Goal: Task Accomplishment & Management: Use online tool/utility

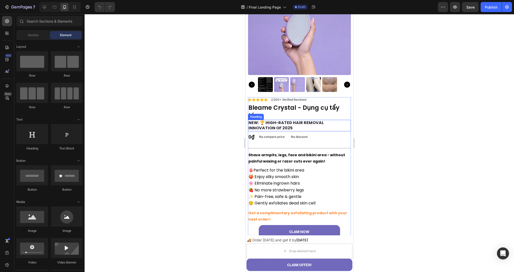
scroll to position [63, 0]
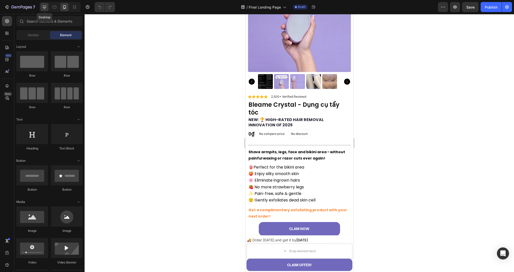
click at [45, 7] on icon at bounding box center [44, 7] width 3 height 3
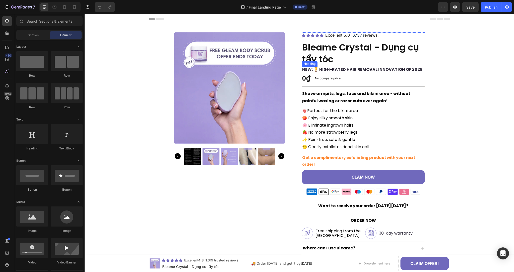
click at [317, 68] on strong "NEW: 🏆 HIGH-RATED HAIR REMOVAL INNOVATION OF 2025" at bounding box center [362, 69] width 120 height 6
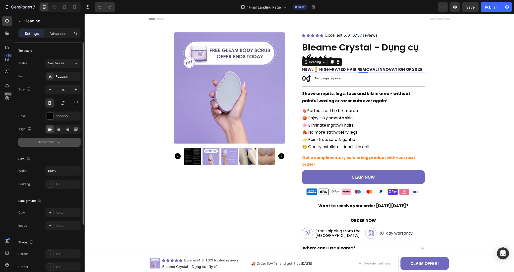
click at [50, 143] on div "Show more" at bounding box center [49, 141] width 23 height 5
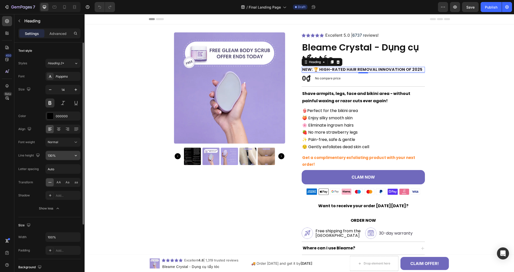
click at [59, 157] on input "130%" at bounding box center [63, 155] width 35 height 9
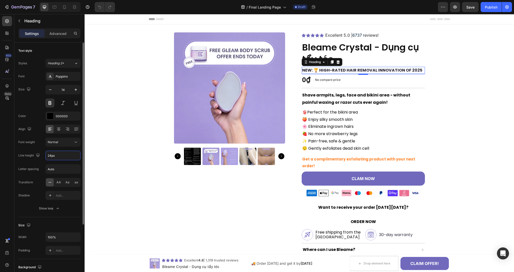
click at [41, 141] on div "Font weight Normal" at bounding box center [49, 141] width 62 height 9
type input "24"
click at [321, 71] on strong "NEW: 🏆 HIGH-RATED HAIR REMOVAL INNOVATION OF 2025" at bounding box center [362, 70] width 120 height 6
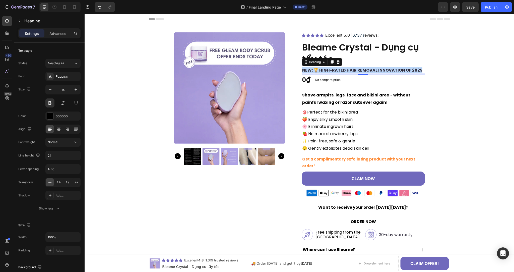
click at [321, 71] on strong "NEW: 🏆 HIGH-RATED HAIR REMOVAL INNOVATION OF 2025" at bounding box center [362, 70] width 120 height 6
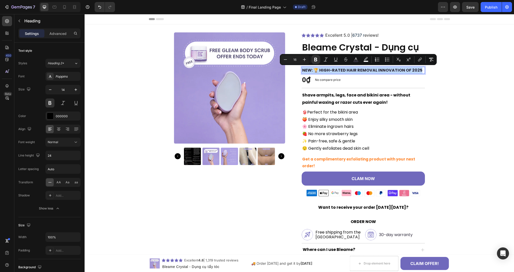
copy strong "NEW: 🏆 HIGH-RATED HAIR REMOVAL INNOVATION OF 2025"
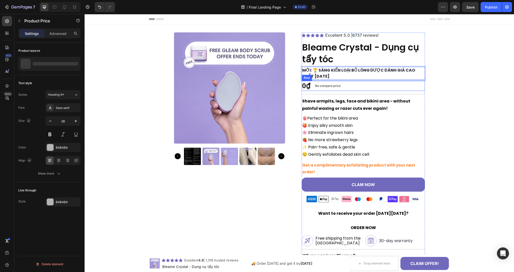
click at [339, 89] on div "No compare price" at bounding box center [328, 85] width 30 height 7
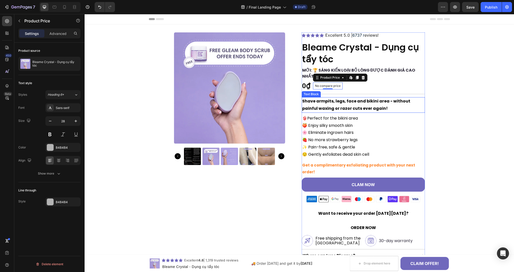
click at [318, 104] on strong "Shave armpits, legs, face and bikini area - without painful waxing or razor cut…" at bounding box center [356, 104] width 108 height 13
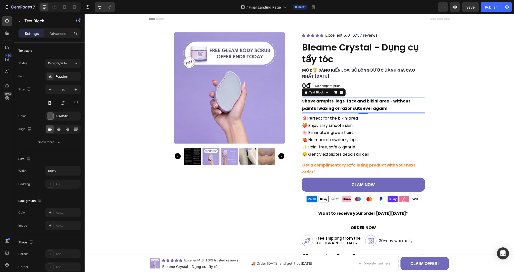
click at [335, 104] on strong "Shave armpits, legs, face and bikini area - without painful waxing or razor cut…" at bounding box center [356, 104] width 108 height 13
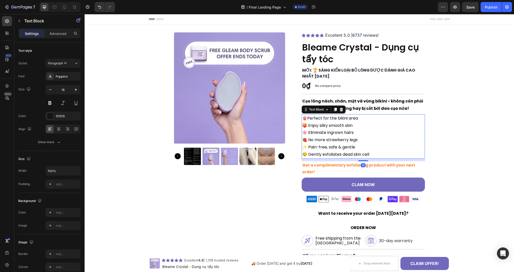
click at [347, 116] on span "Perfect for the bikini area" at bounding box center [332, 118] width 51 height 6
click at [338, 120] on span "Perfect for the bikini area" at bounding box center [332, 118] width 51 height 6
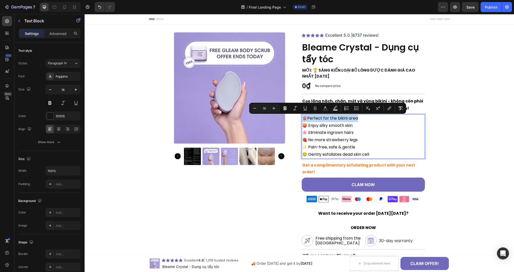
copy p "👙 Perfect for the bikini area"
click at [318, 119] on span "Perfect for the bikini area" at bounding box center [332, 118] width 51 height 6
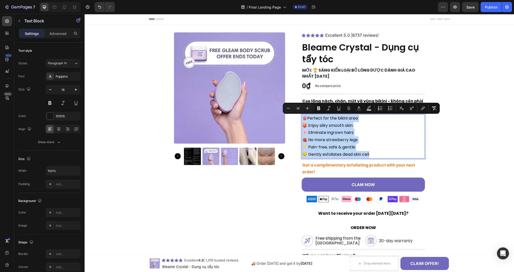
drag, startPoint x: 369, startPoint y: 155, endPoint x: 300, endPoint y: 120, distance: 77.4
click at [301, 120] on div "👙 Perfect for the bikini area 🍑 Enjoy silky smooth skin 🌸 Eliminate ingrown hai…" at bounding box center [362, 136] width 123 height 44
copy div "👙 Perfect for the bikini area 🍑 Enjoy silky smooth skin 🌸 Eliminate ingrown hai…"
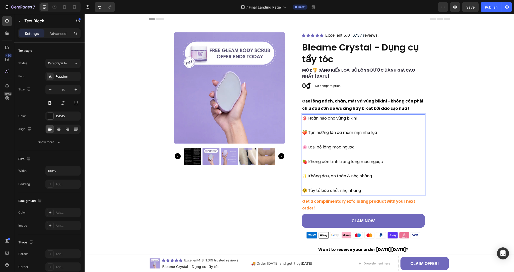
click at [307, 125] on p "Rich Text Editor. Editing area: main" at bounding box center [363, 125] width 122 height 7
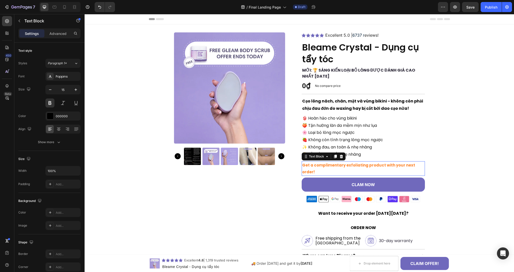
click at [332, 164] on strong "Get a complimentary exfoliating product with your next order!" at bounding box center [358, 168] width 113 height 12
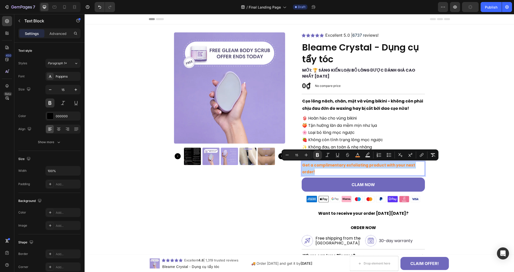
copy strong "Get a complimentary exfoliating product with your next order!"
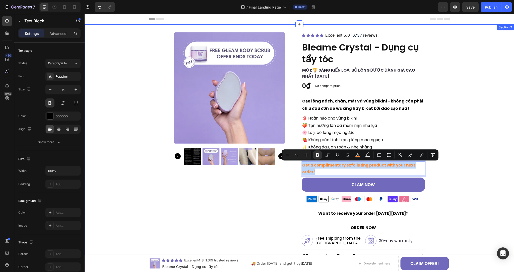
click at [426, 166] on div "Product Images Icon Icon Icon Icon Icon Icon List 2,500+ Verified Reviews! Text…" at bounding box center [299, 186] width 429 height 309
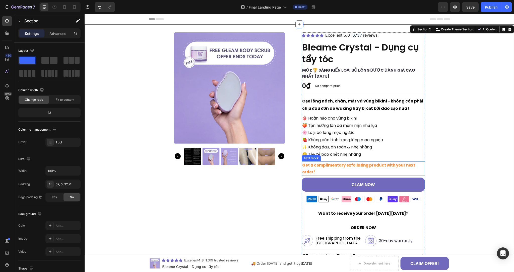
click at [421, 166] on p "Get a complimentary exfoliating product with your next order!" at bounding box center [363, 169] width 122 height 14
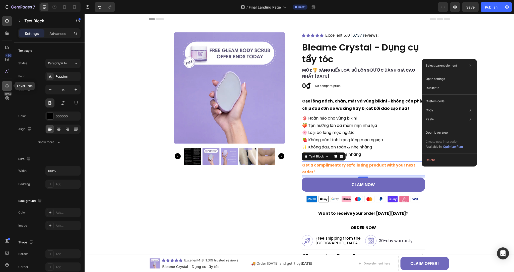
click at [8, 84] on icon at bounding box center [7, 85] width 5 height 5
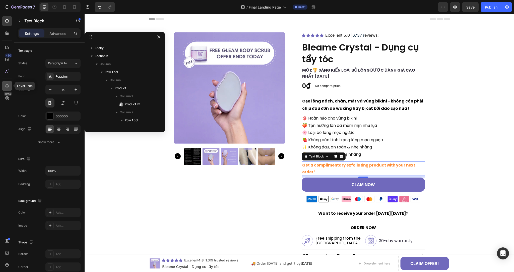
scroll to position [119, 0]
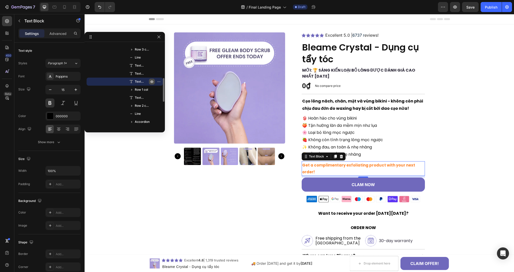
click at [151, 81] on icon "button" at bounding box center [152, 82] width 4 height 4
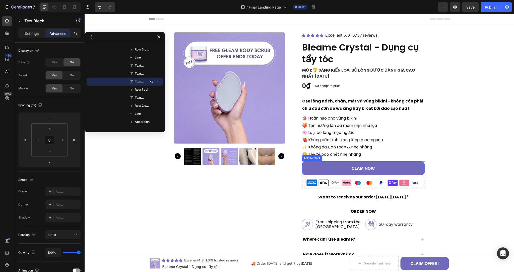
click at [342, 135] on p "🌸 Loại bỏ lông mọc ngược" at bounding box center [363, 132] width 122 height 7
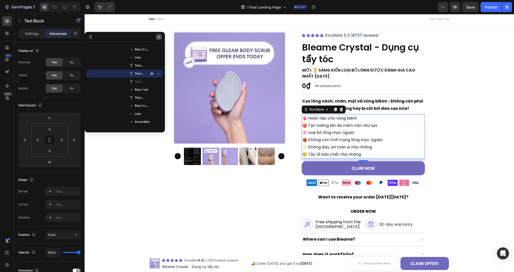
click at [160, 35] on icon "button" at bounding box center [158, 36] width 3 height 3
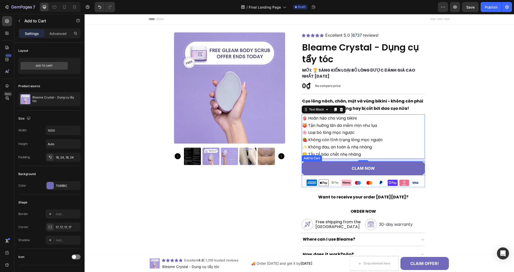
click at [364, 168] on div "CLAM NOW" at bounding box center [362, 168] width 23 height 5
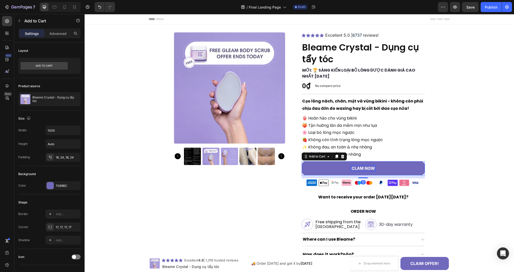
click at [361, 168] on div "CLAM NOW" at bounding box center [362, 168] width 23 height 5
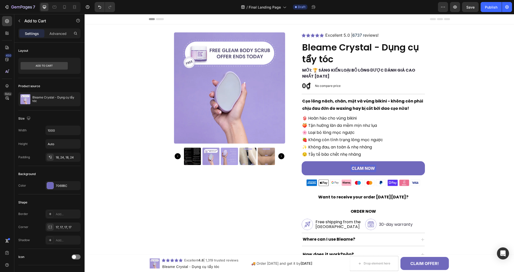
click at [361, 168] on p "CLAM NOW" at bounding box center [362, 168] width 23 height 5
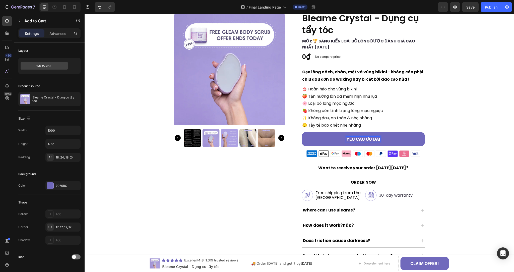
scroll to position [38, 0]
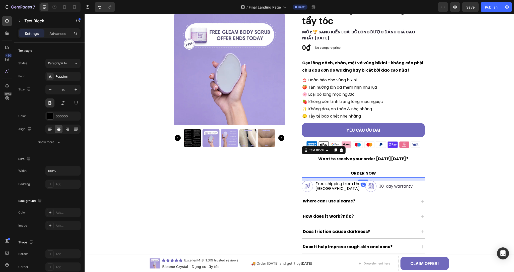
click at [329, 161] on p "Want to receive your order [DATE][DATE]?" at bounding box center [363, 158] width 122 height 7
click at [334, 160] on p "Want to receive your order [DATE][DATE]?" at bounding box center [363, 158] width 122 height 7
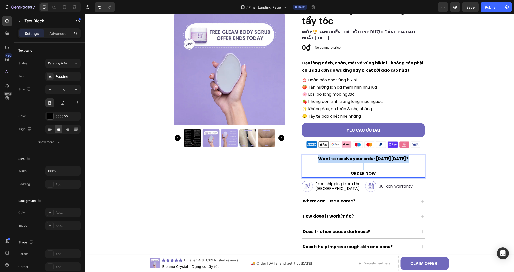
click at [334, 160] on p "Want to receive your order [DATE][DATE]?" at bounding box center [363, 158] width 122 height 7
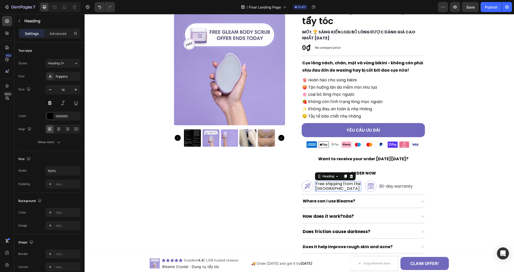
click at [330, 186] on span "Free shipping from the [GEOGRAPHIC_DATA]" at bounding box center [337, 186] width 45 height 10
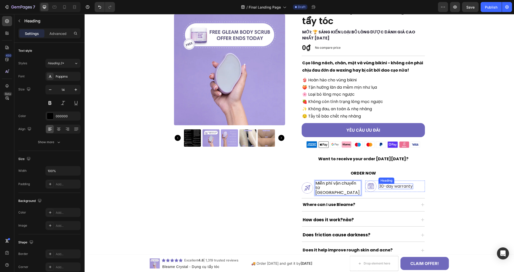
drag, startPoint x: 386, startPoint y: 185, endPoint x: 390, endPoint y: 185, distance: 4.1
click at [386, 185] on span "30-day warranty" at bounding box center [396, 186] width 34 height 6
click at [390, 185] on span "30-day warranty" at bounding box center [396, 186] width 34 height 6
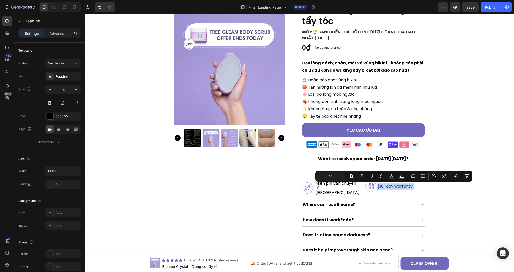
copy span "30-day warranty"
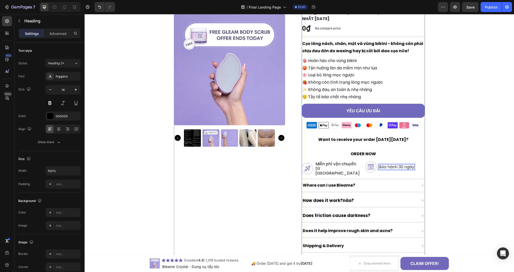
scroll to position [77, 0]
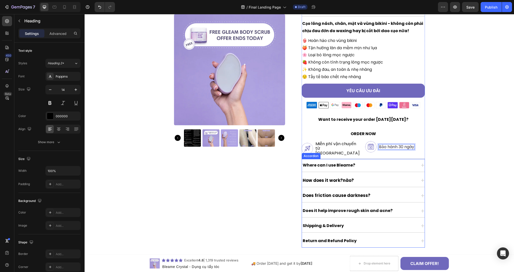
click at [367, 163] on div "Where can I use Bleame?" at bounding box center [359, 165] width 115 height 9
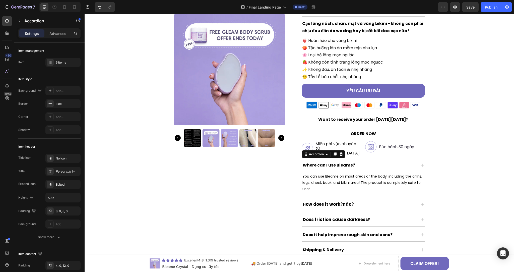
click at [341, 162] on strong "Where can I use Bleame?" at bounding box center [328, 165] width 52 height 6
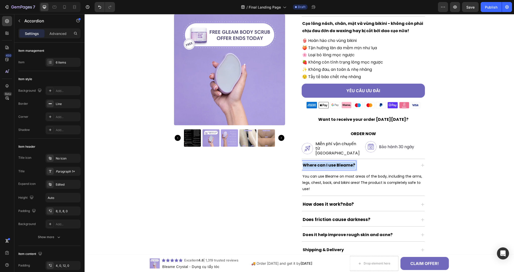
click at [341, 162] on strong "Where can I use Bleame?" at bounding box center [328, 165] width 52 height 6
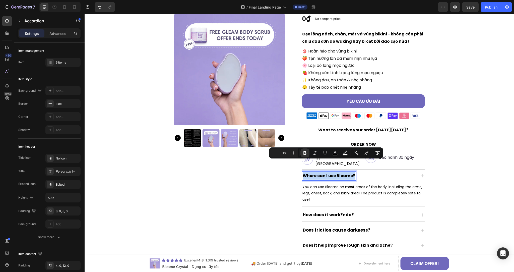
scroll to position [80, 0]
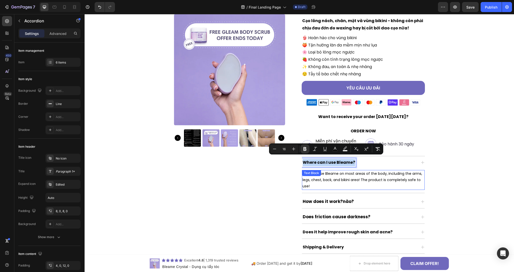
copy strong "Where can I use Bleame?"
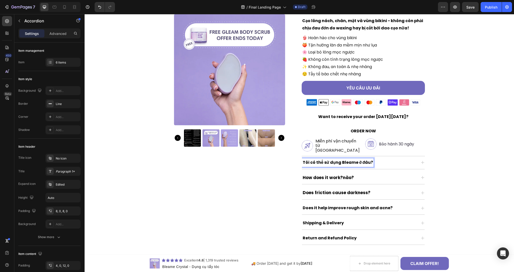
click at [343, 177] on strong "How does it work?nào?" at bounding box center [327, 177] width 51 height 6
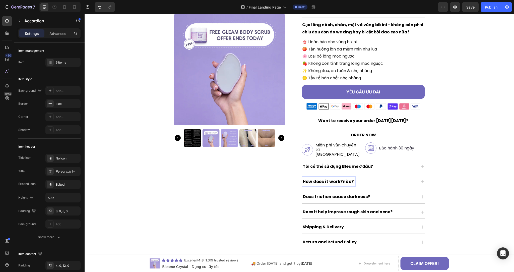
click at [377, 165] on div "Tôi có thể sử dụng Bleame ở đâu?" at bounding box center [359, 166] width 115 height 9
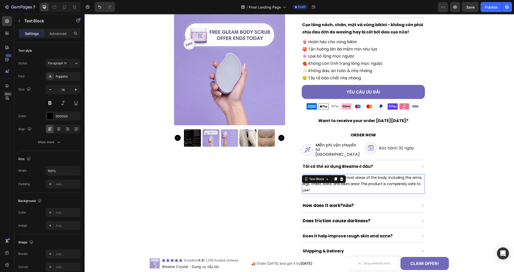
click at [355, 179] on p "You can use Bleame on most areas of the body, including the arms, legs, chest, …" at bounding box center [363, 183] width 122 height 19
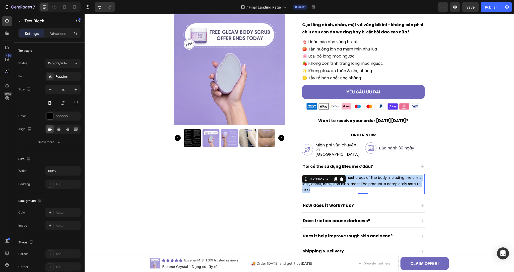
click at [355, 179] on p "You can use Bleame on most areas of the body, including the arms, legs, chest, …" at bounding box center [363, 183] width 122 height 19
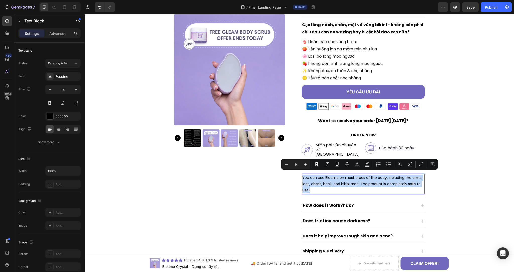
copy p "You can use Bleame on most areas of the body, including the arms, legs, chest, …"
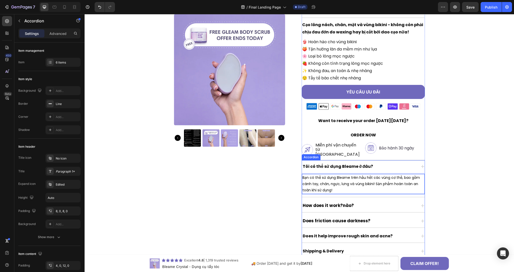
click at [335, 202] on strong "How does it work?nào?" at bounding box center [327, 205] width 51 height 6
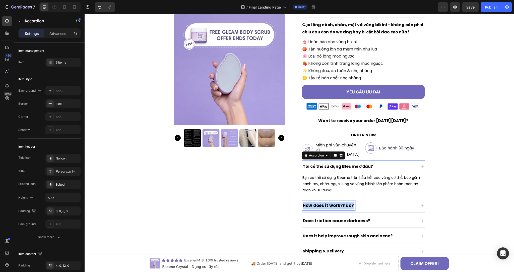
click at [335, 202] on strong "How does it work?nào?" at bounding box center [327, 205] width 51 height 6
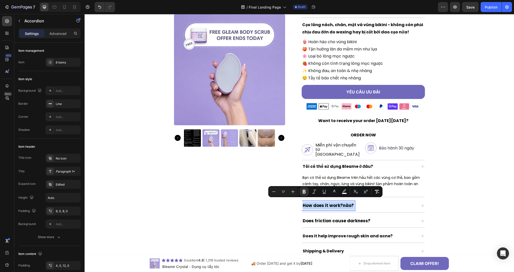
copy strong "How does it work?nào?"
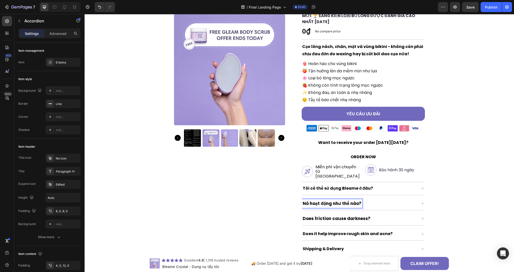
scroll to position [52, 0]
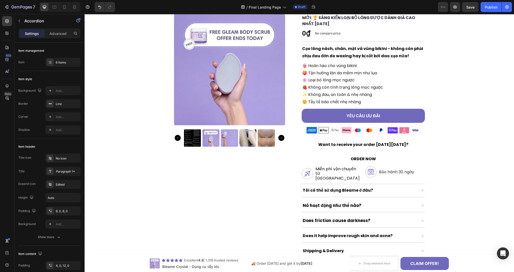
click at [383, 204] on div "Nó hoạt động như thế nào?" at bounding box center [359, 205] width 115 height 9
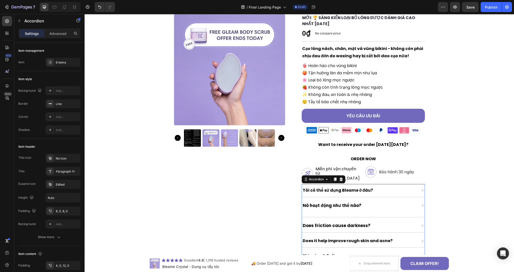
click at [409, 203] on div "Nó hoạt động như thế nào?" at bounding box center [359, 205] width 115 height 9
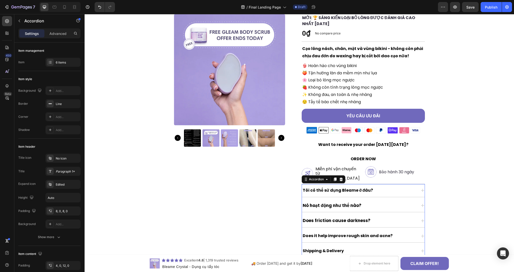
click at [409, 203] on div "Nó hoạt động như thế nào?" at bounding box center [359, 205] width 115 height 9
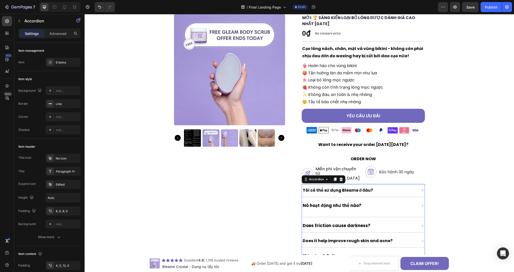
click at [402, 221] on div "Does friction cause darkness?" at bounding box center [359, 225] width 115 height 9
click at [403, 221] on div "Does friction cause darkness?" at bounding box center [359, 225] width 115 height 9
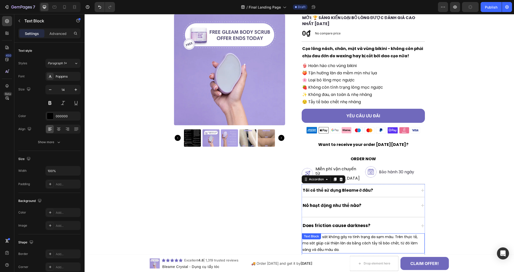
click at [345, 233] on p "Không, ma sát không gây ra tình trạng da sạm màu. Trên thực tế, ma sát giúp cải…" at bounding box center [363, 242] width 122 height 19
click at [334, 236] on icon at bounding box center [335, 238] width 3 height 4
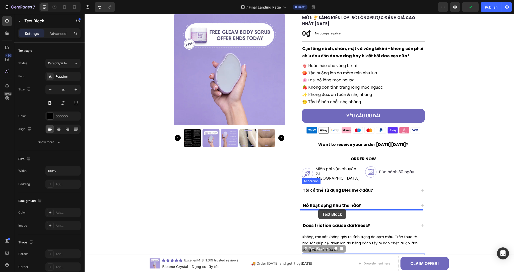
drag, startPoint x: 303, startPoint y: 246, endPoint x: 318, endPoint y: 209, distance: 40.1
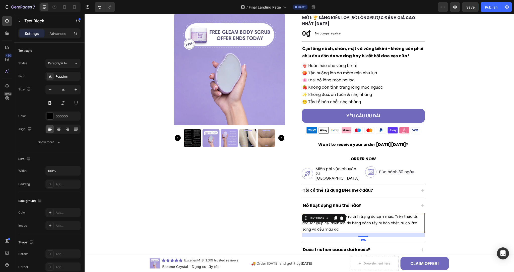
scroll to position [71, 0]
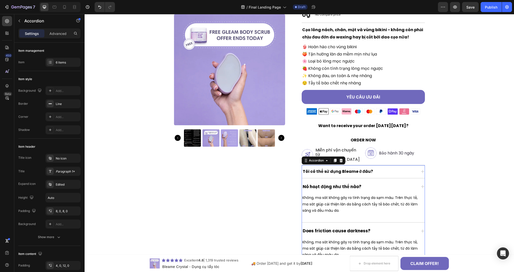
click at [421, 184] on icon at bounding box center [422, 186] width 4 height 4
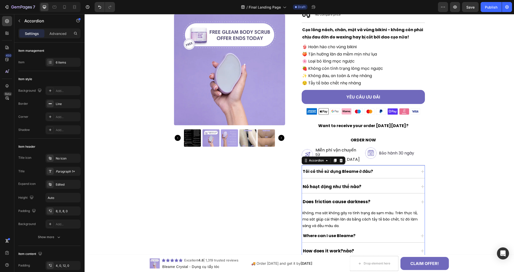
click at [421, 184] on icon at bounding box center [422, 186] width 4 height 4
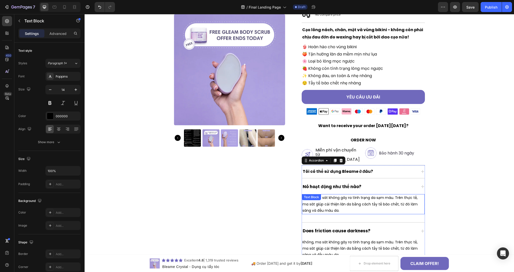
click at [333, 202] on p "Không, ma sát không gây ra tình trạng da sạm màu. Trên thực tế, ma sát giúp cải…" at bounding box center [363, 203] width 122 height 19
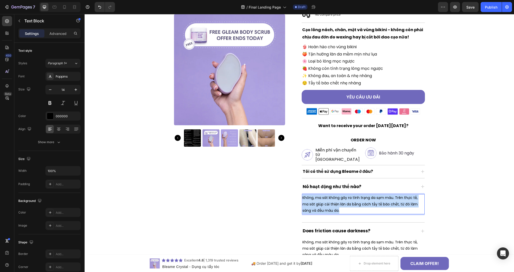
click at [333, 202] on p "Không, ma sát không gây ra tình trạng da sạm màu. Trên thực tế, ma sát giúp cải…" at bounding box center [363, 203] width 122 height 19
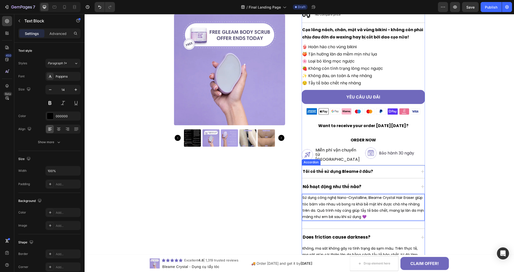
click at [360, 234] on strong "Does friction cause darkness?" at bounding box center [336, 237] width 68 height 6
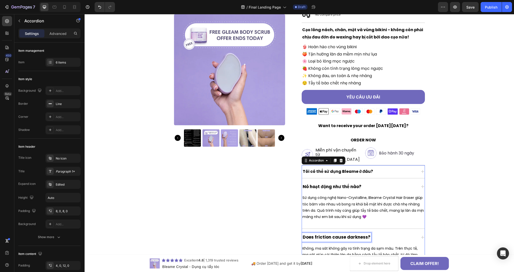
click at [360, 234] on strong "Does friction cause darkness?" at bounding box center [336, 237] width 68 height 6
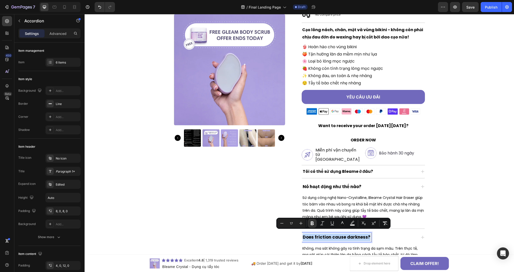
copy strong "Does friction cause darkness?"
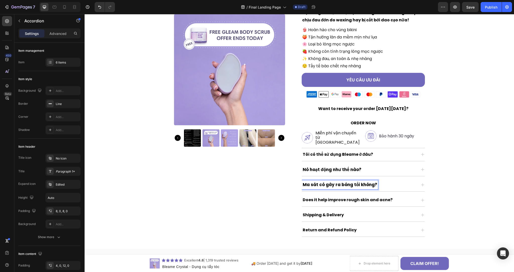
click at [351, 208] on div "Tôi có thể sử dụng Bleame ở đâu? Nó hoạt động như thế nào? Sử dụng công nghệ Na…" at bounding box center [362, 192] width 123 height 89
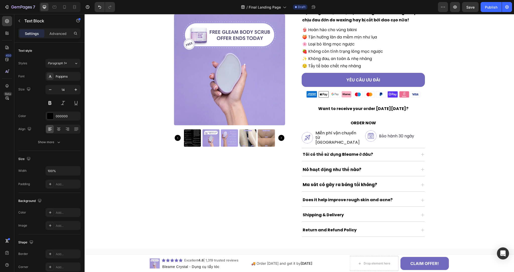
scroll to position [79, 0]
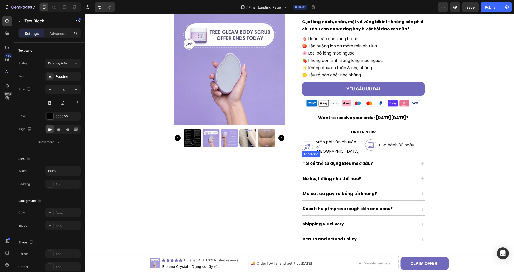
click at [380, 191] on div "Ma sát có gây ra bóng tối không?" at bounding box center [359, 193] width 115 height 9
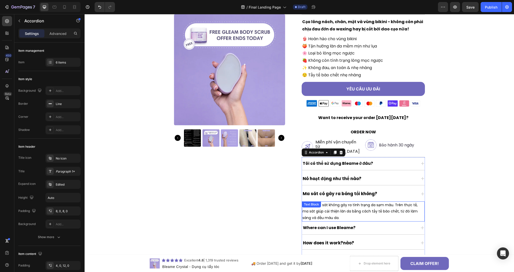
click at [345, 206] on p "Không, ma sát không gây ra tình trạng da sạm màu. Trên thực tế, ma sát giúp cải…" at bounding box center [363, 211] width 122 height 19
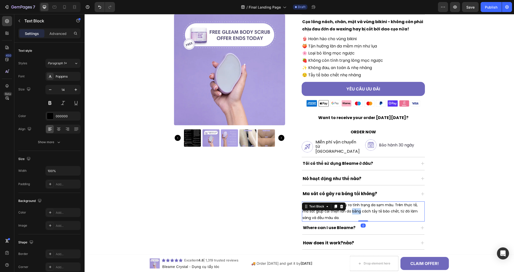
click at [345, 206] on p "Không, ma sát không gây ra tình trạng da sạm màu. Trên thực tế, ma sát giúp cải…" at bounding box center [363, 211] width 122 height 19
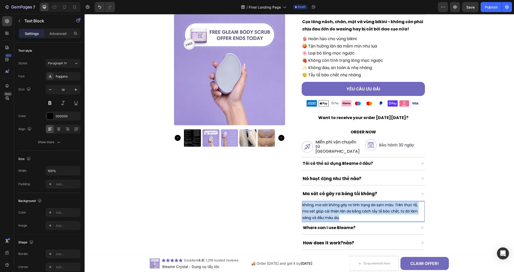
click at [345, 206] on p "Không, ma sát không gây ra tình trạng da sạm màu. Trên thực tế, ma sát giúp cải…" at bounding box center [363, 211] width 122 height 19
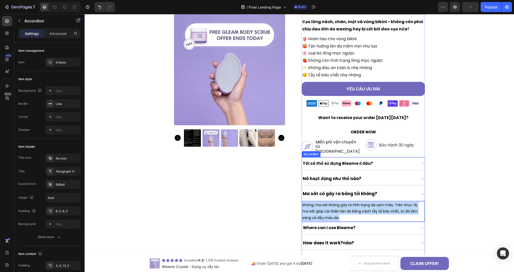
click at [380, 177] on div "Nó hoạt động như thế nào?" at bounding box center [359, 178] width 115 height 9
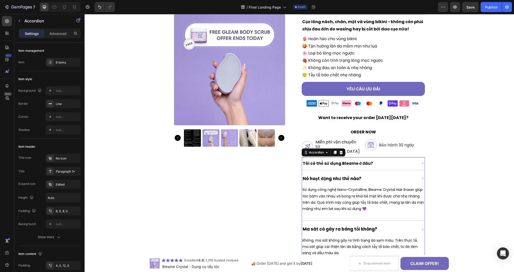
click at [389, 161] on div "Tôi có thể sử dụng Bleame ở đâu?" at bounding box center [359, 163] width 115 height 9
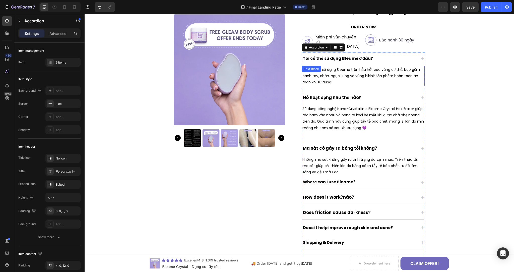
scroll to position [185, 0]
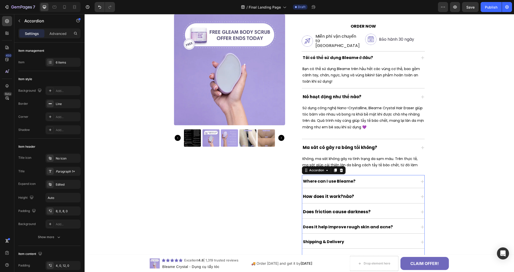
click at [364, 179] on div "Where can I use Bleame?" at bounding box center [359, 181] width 114 height 9
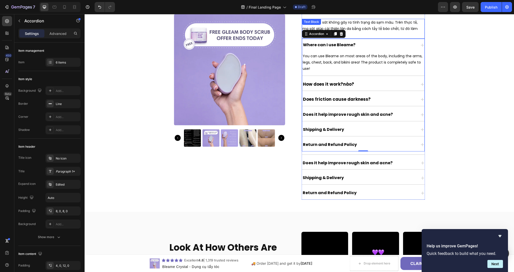
scroll to position [333, 0]
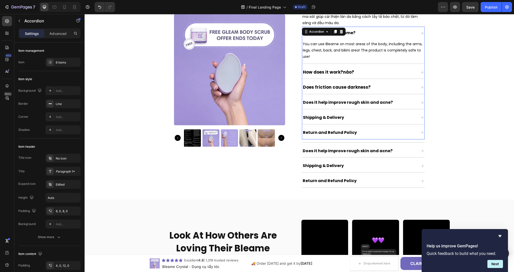
click at [413, 132] on div "Return and Refund Policy" at bounding box center [359, 132] width 114 height 9
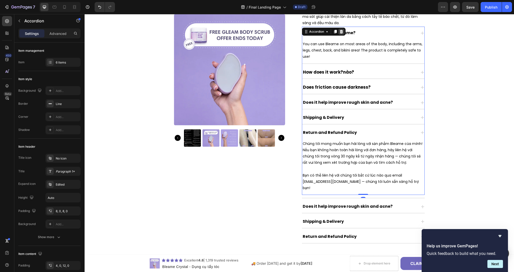
click at [339, 30] on icon at bounding box center [340, 32] width 3 height 4
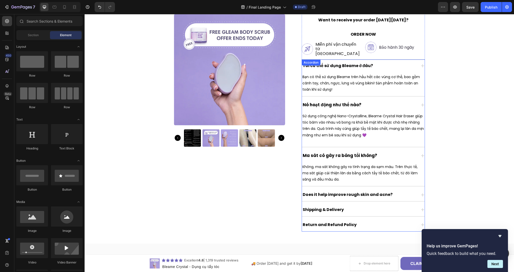
scroll to position [176, 0]
click at [421, 65] on icon at bounding box center [422, 66] width 3 height 3
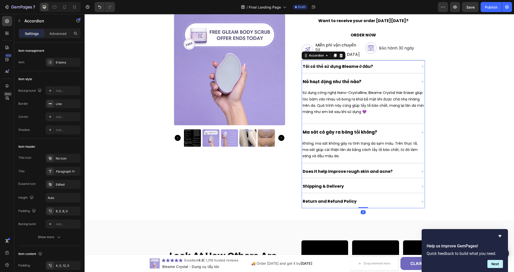
click at [419, 76] on div "Nó hoạt động như thế nào?" at bounding box center [363, 81] width 123 height 13
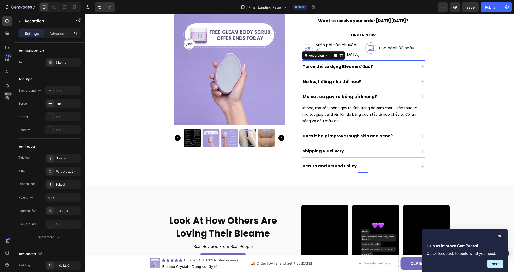
click at [420, 95] on icon at bounding box center [422, 97] width 4 height 4
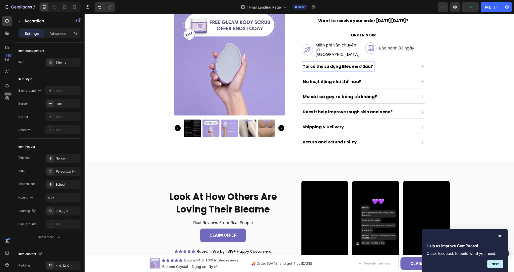
click at [342, 63] on strong "Tôi có thể sử dụng Bleame ở đâu?" at bounding box center [337, 66] width 70 height 6
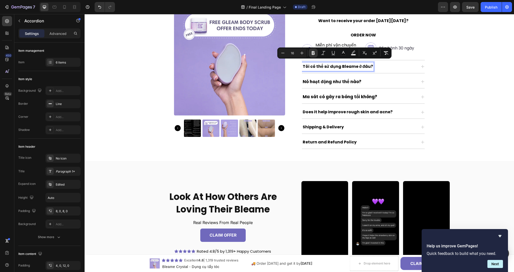
click at [327, 79] on strong "Nó hoạt động như thế nào?" at bounding box center [331, 82] width 59 height 6
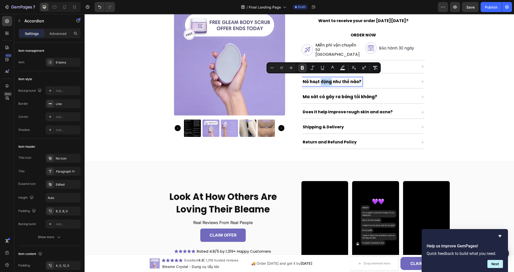
click at [327, 79] on strong "Nó hoạt động như thế nào?" at bounding box center [331, 82] width 59 height 6
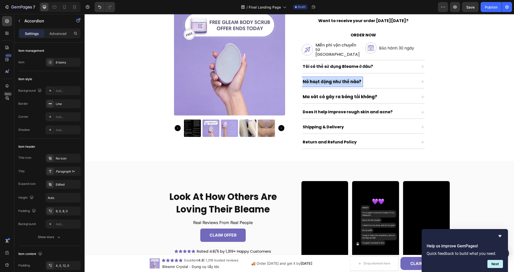
click at [327, 79] on strong "Nó hoạt động như thế nào?" at bounding box center [331, 82] width 59 height 6
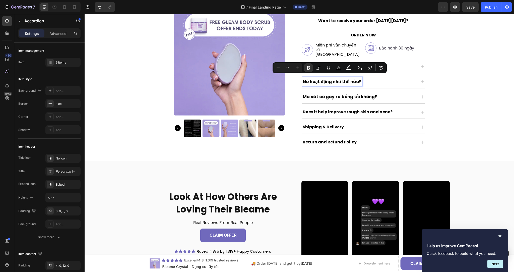
click at [357, 94] on strong "Ma sát có gây ra bóng tối không?" at bounding box center [339, 97] width 74 height 6
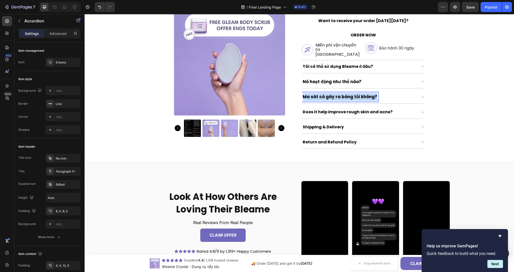
click at [357, 94] on strong "Ma sát có gây ra bóng tối không?" at bounding box center [339, 97] width 74 height 6
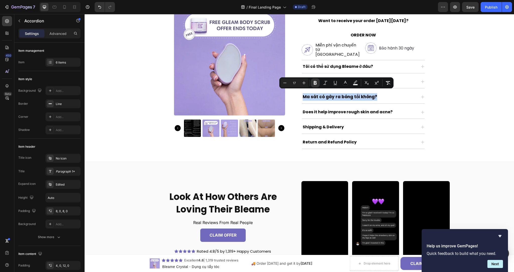
click at [394, 97] on div "Ma sát có gây ra bóng tối không?" at bounding box center [359, 96] width 115 height 9
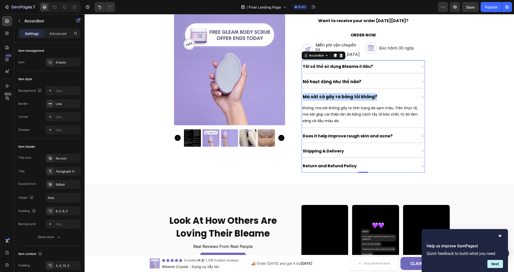
click at [402, 92] on div "Ma sát có gây ra bóng tối không?" at bounding box center [359, 96] width 115 height 9
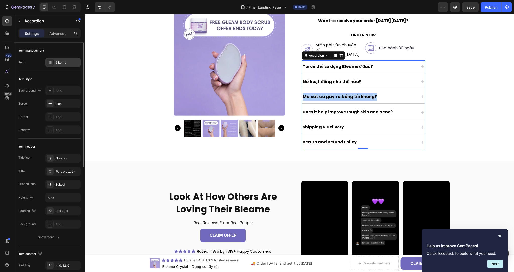
click at [72, 60] on div "6 items" at bounding box center [68, 62] width 24 height 5
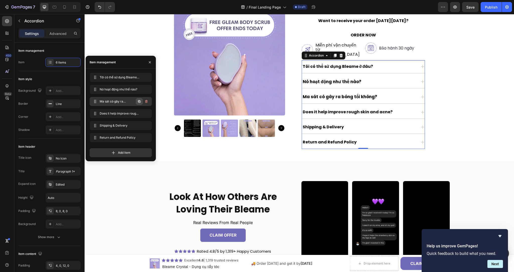
click at [139, 103] on icon "button" at bounding box center [139, 101] width 4 height 4
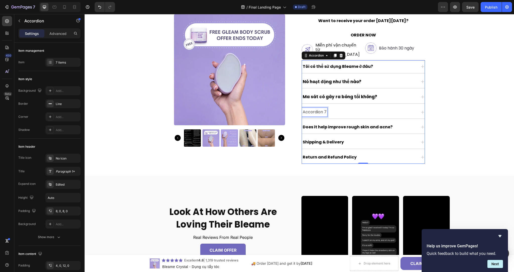
click at [318, 108] on div "Accordion 7" at bounding box center [314, 112] width 25 height 9
click at [318, 108] on p "Accordion 7" at bounding box center [314, 111] width 24 height 7
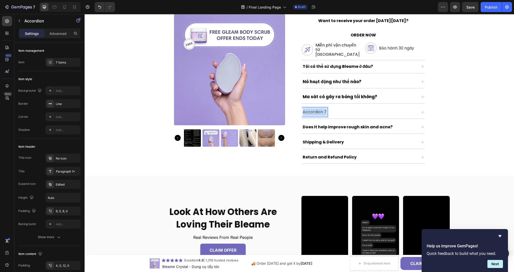
click at [318, 108] on p "Accordion 7" at bounding box center [314, 111] width 24 height 7
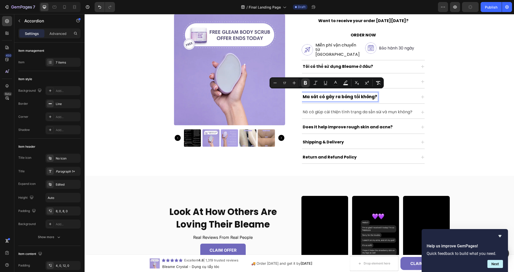
click at [326, 108] on p "Nó có giúp cải thiện tình trạng da sần sùi và mụn không?" at bounding box center [357, 111] width 110 height 7
click at [324, 109] on p "Nó có giúp cải thiện tình trạng da sần sùi và mụn không?" at bounding box center [357, 111] width 110 height 7
click at [362, 94] on strong "Ma sát có gây ra bóng tối không?" at bounding box center [339, 97] width 74 height 6
click at [346, 94] on strong "Ma sát có gây ra bóng tối không?" at bounding box center [339, 97] width 74 height 6
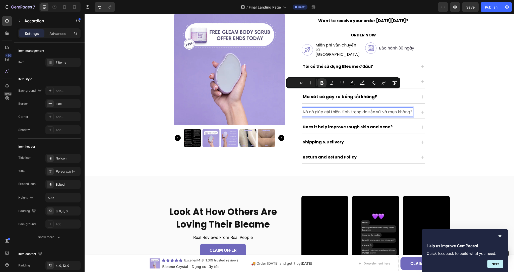
click at [353, 108] on p "Nó có giúp cải thiện tình trạng da sần sùi và mụn không?" at bounding box center [357, 111] width 110 height 7
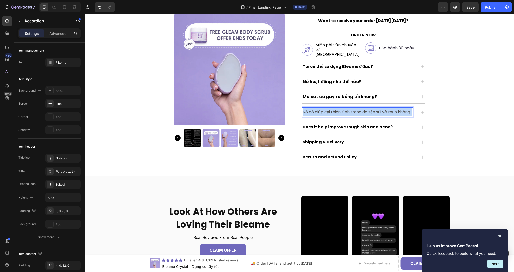
click at [353, 108] on p "Nó có giúp cải thiện tình trạng da sần sùi và mụn không?" at bounding box center [357, 111] width 110 height 7
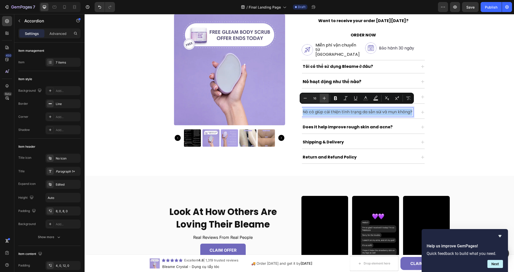
click at [326, 100] on icon "Editor contextual toolbar" at bounding box center [324, 98] width 5 height 5
type input "17"
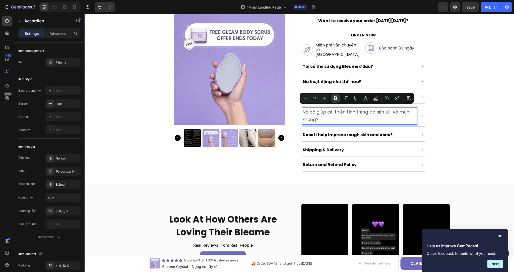
click at [333, 99] on icon "Editor contextual toolbar" at bounding box center [335, 98] width 5 height 5
click at [431, 121] on div "Product Images Icon Icon Icon Icon Icon Icon List 2,500+ Verified Reviews! Text…" at bounding box center [299, 15] width 429 height 319
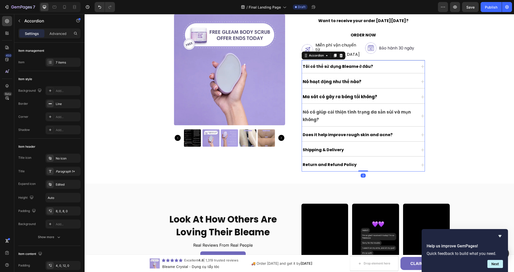
click at [421, 114] on icon at bounding box center [422, 115] width 3 height 3
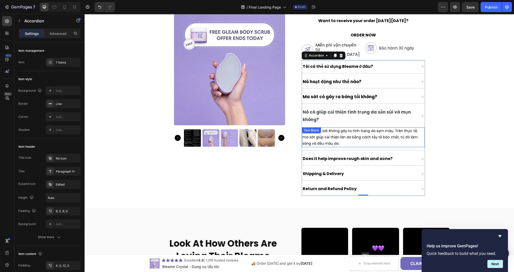
click at [338, 131] on div "Không, ma sát không gây ra tình trạng da sạm màu. Trên thực tế, ma sát giúp cải…" at bounding box center [363, 137] width 123 height 20
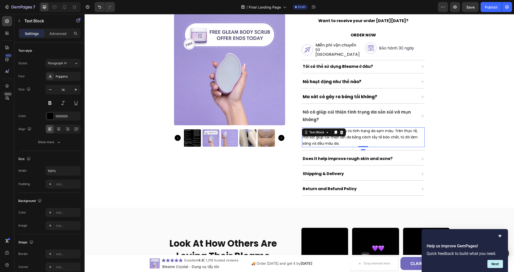
click at [338, 131] on div at bounding box center [341, 132] width 6 height 6
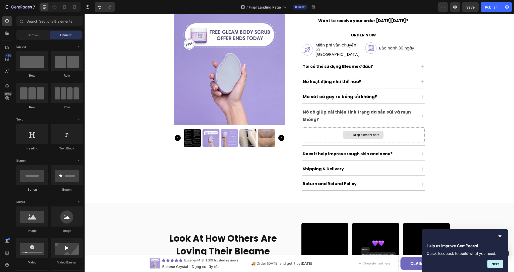
click at [338, 131] on div "Drop element here" at bounding box center [363, 134] width 123 height 15
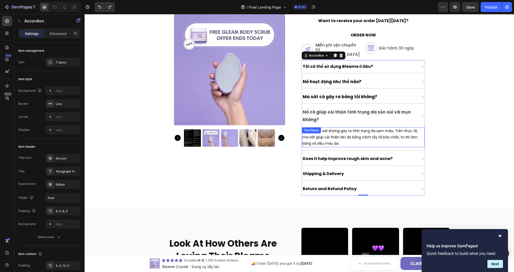
click at [330, 135] on p "Không, ma sát không gây ra tình trạng da sạm màu. Trên thực tế, ma sát giúp cải…" at bounding box center [363, 137] width 122 height 19
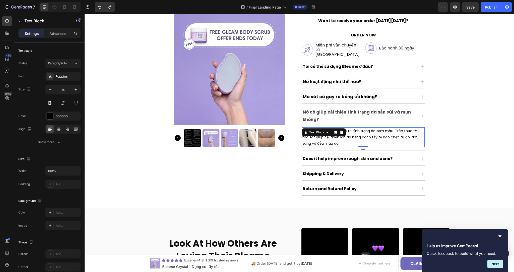
click at [330, 135] on p "Không, ma sát không gây ra tình trạng da sạm màu. Trên thực tế, ma sát giúp cải…" at bounding box center [363, 137] width 122 height 19
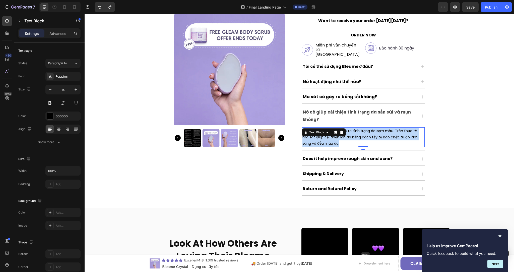
click at [330, 135] on p "Không, ma sát không gây ra tình trạng da sạm màu. Trên thực tế, ma sát giúp cải…" at bounding box center [363, 137] width 122 height 19
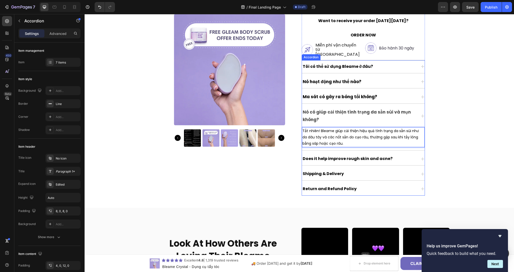
click at [418, 111] on div "Nó có giúp cải thiện tình trạng da sần sùi và mụn không?" at bounding box center [363, 116] width 123 height 21
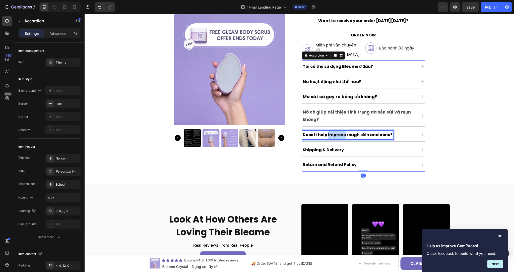
click at [340, 132] on strong "Does it help improve rough skin and acne?" at bounding box center [347, 135] width 90 height 6
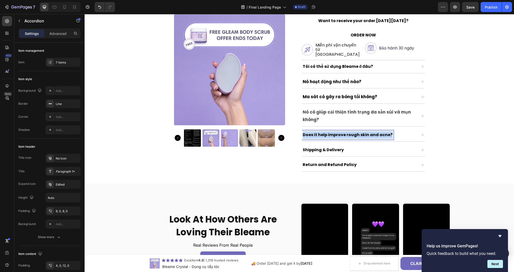
click at [340, 132] on strong "Does it help improve rough skin and acne?" at bounding box center [347, 135] width 90 height 6
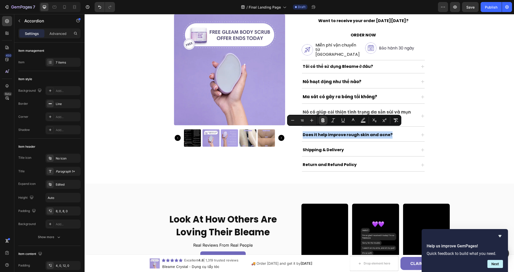
click at [390, 130] on div "Does it help improve rough skin and acne?" at bounding box center [359, 134] width 115 height 9
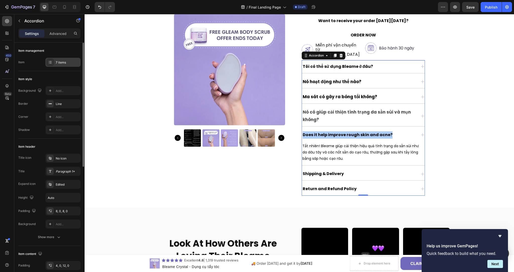
click at [67, 63] on div "7 items" at bounding box center [68, 62] width 24 height 5
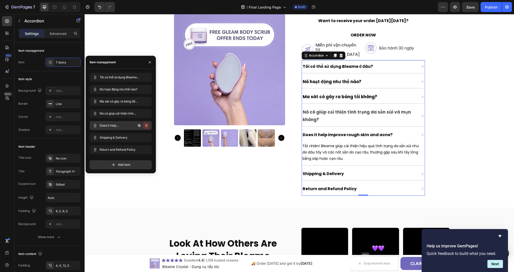
click at [147, 126] on icon "button" at bounding box center [146, 125] width 3 height 3
click at [147, 126] on div "Delete" at bounding box center [142, 125] width 9 height 5
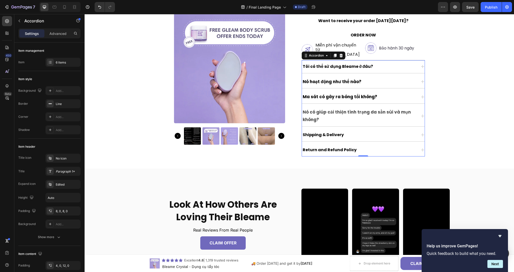
click at [354, 131] on div "Shipping & Delivery" at bounding box center [359, 134] width 115 height 9
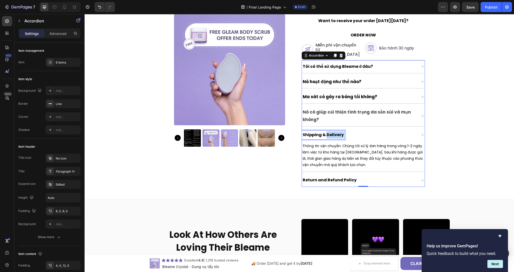
click at [329, 132] on strong "Shipping & Delivery" at bounding box center [322, 135] width 41 height 6
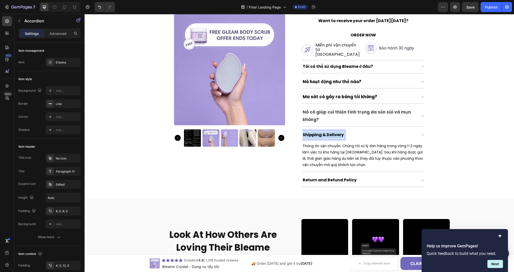
click at [329, 132] on strong "Shipping & Delivery" at bounding box center [322, 135] width 41 height 6
click at [329, 150] on p "Thông tin vận chuyển: Chúng tôi xử lý đơn hàng trong vòng 1-2 ngày làm việc từ …" at bounding box center [363, 155] width 122 height 25
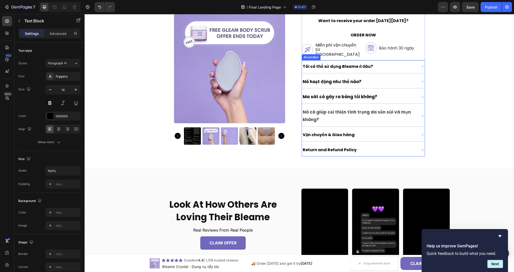
click at [368, 130] on div "Vận chuyển & Giao hàng" at bounding box center [359, 134] width 115 height 9
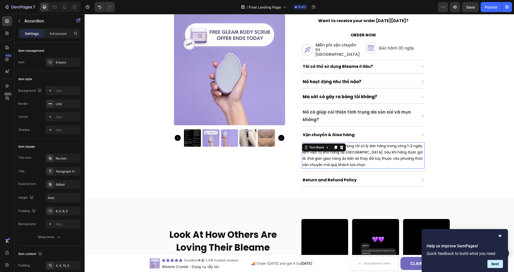
click at [335, 149] on p "Thông tin vận chuyển: Chúng tôi xử lý đơn hàng trong vòng 1-2 ngày làm việc từ …" at bounding box center [363, 155] width 122 height 25
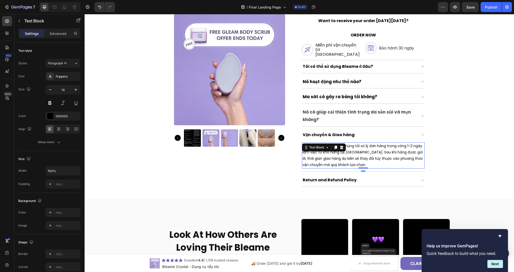
click at [335, 149] on p "Thông tin vận chuyển: Chúng tôi xử lý đơn hàng trong vòng 1-2 ngày làm việc từ …" at bounding box center [363, 155] width 122 height 25
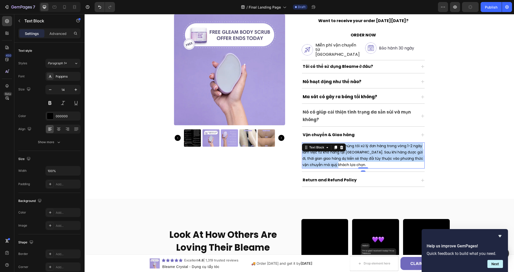
click at [335, 149] on p "Thông tin vận chuyển: Chúng tôi xử lý đơn hàng trong vòng 1-2 ngày làm việc từ …" at bounding box center [363, 155] width 122 height 25
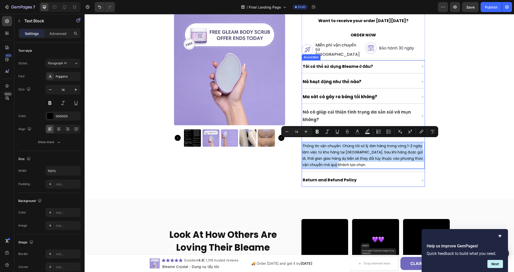
click at [380, 176] on div "Return and Refund Policy" at bounding box center [359, 180] width 115 height 9
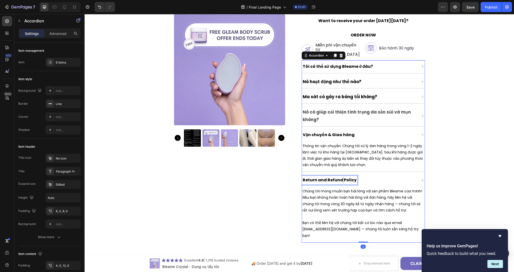
click at [337, 177] on strong "Return and Refund Policy" at bounding box center [329, 180] width 54 height 6
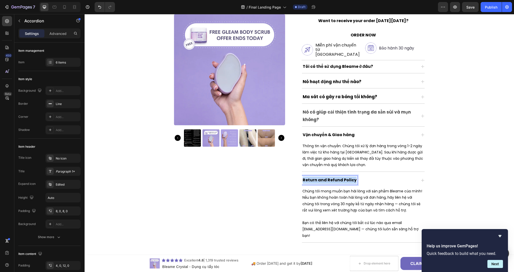
click at [337, 177] on strong "Return and Refund Policy" at bounding box center [329, 180] width 54 height 6
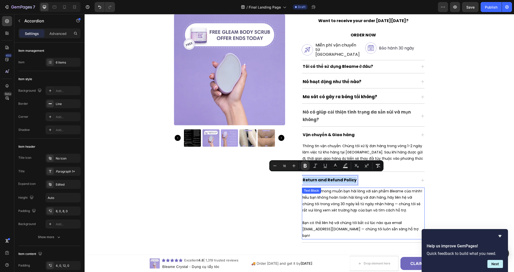
click at [335, 225] on p "Bạn có thể liên hệ với chúng tôi bất cứ lúc nào qua email [EMAIL_ADDRESS][DOMAI…" at bounding box center [363, 228] width 122 height 19
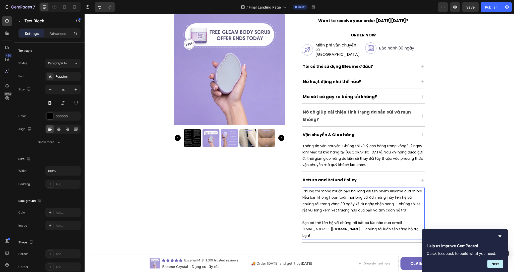
click at [333, 225] on p "Bạn có thể liên hệ với chúng tôi bất cứ lúc nào qua email [EMAIL_ADDRESS][DOMAI…" at bounding box center [363, 228] width 122 height 19
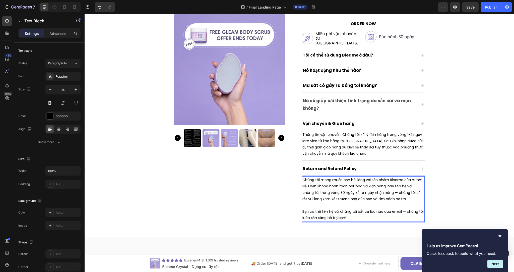
scroll to position [198, 0]
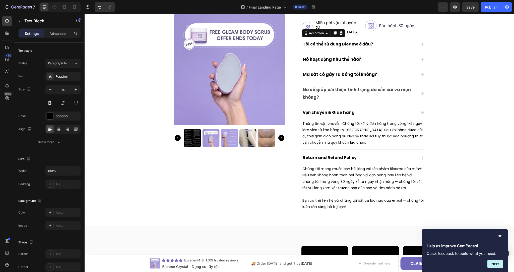
click at [343, 154] on strong "Return and Refund Policy" at bounding box center [329, 157] width 54 height 6
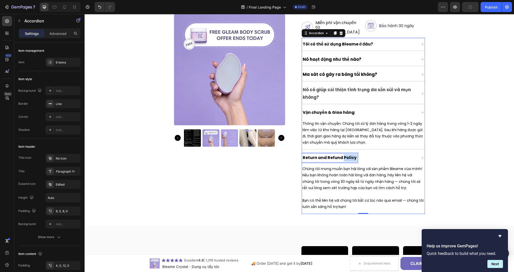
click at [343, 154] on strong "Return and Refund Policy" at bounding box center [329, 157] width 54 height 6
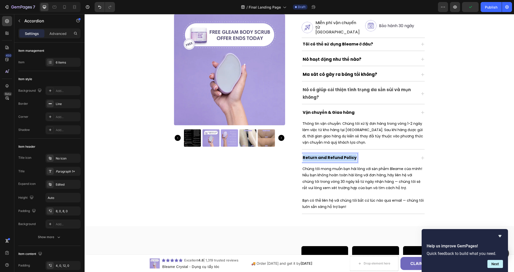
click at [343, 154] on strong "Return and Refund Policy" at bounding box center [329, 157] width 54 height 6
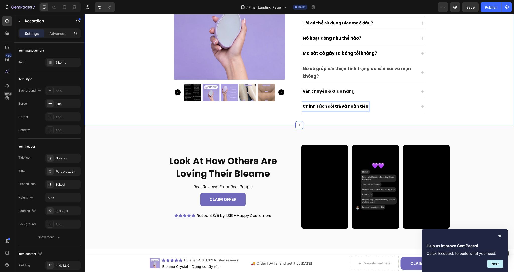
scroll to position [231, 0]
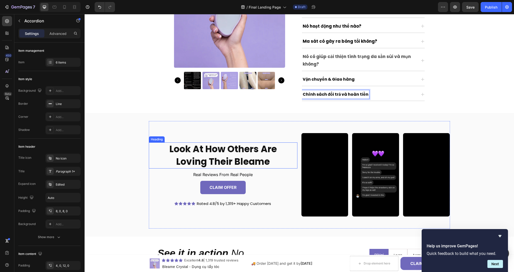
click at [226, 150] on h2 "Look At How Others Are Loving Their Bleame" at bounding box center [223, 155] width 148 height 26
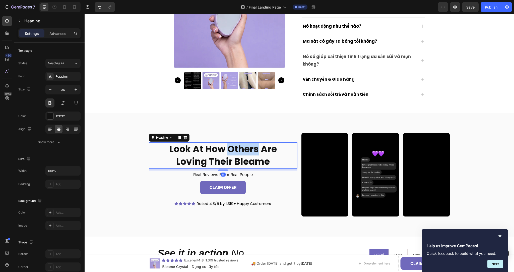
click at [226, 150] on h2 "Look At How Others Are Loving Their Bleame" at bounding box center [223, 155] width 148 height 26
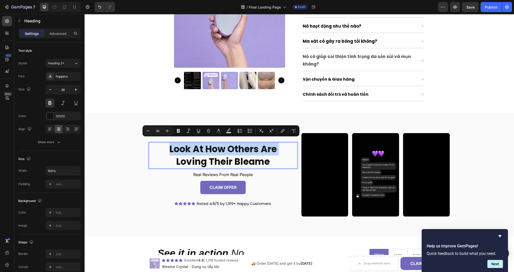
click at [226, 150] on p "Look At How Others Are Loving Their Bleame" at bounding box center [222, 155] width 147 height 25
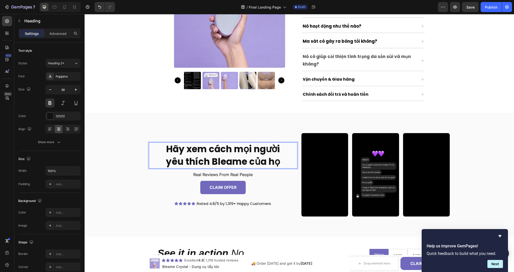
scroll to position [250, 0]
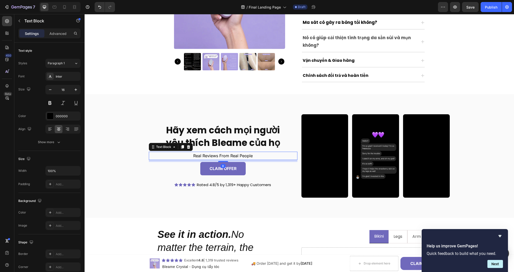
click at [237, 152] on p "Real Reviews From Real People" at bounding box center [222, 155] width 147 height 7
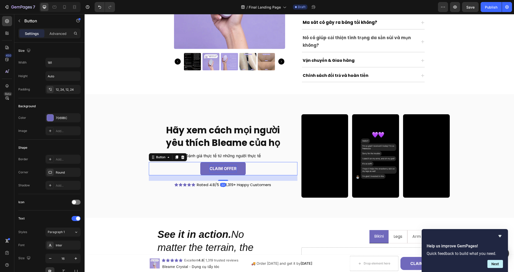
click at [231, 165] on p "CLAIM OFFER" at bounding box center [222, 168] width 27 height 7
click at [230, 165] on p "CLAIM OFFER" at bounding box center [222, 168] width 27 height 7
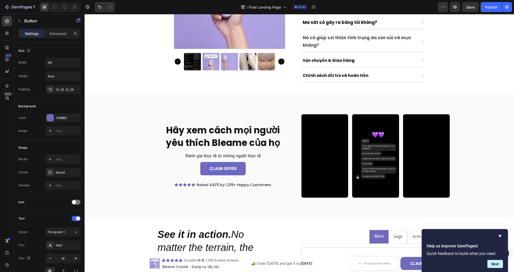
click at [230, 165] on p "CLAIM OFFER" at bounding box center [222, 168] width 27 height 7
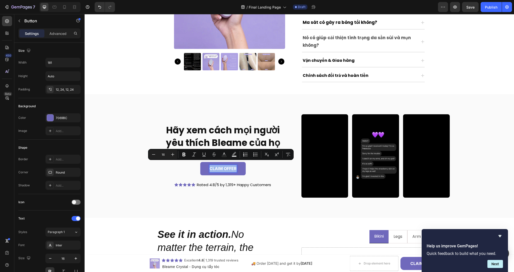
scroll to position [247, 0]
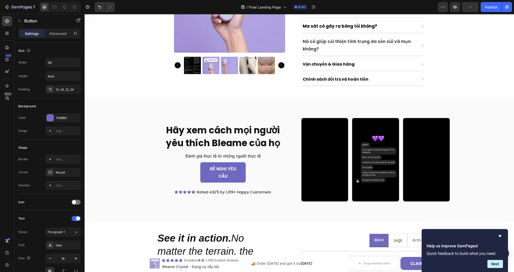
click at [220, 167] on p "ĐỀ NGHỊ YÊU CẦU" at bounding box center [222, 172] width 33 height 15
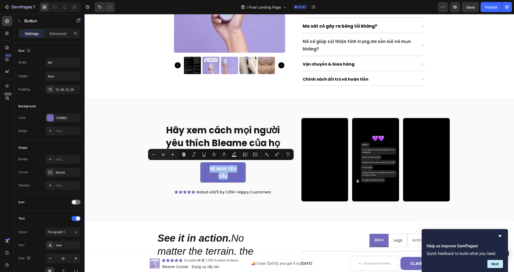
click at [232, 168] on p "ĐỀ NGHỊ YÊU CẦU" at bounding box center [222, 172] width 33 height 15
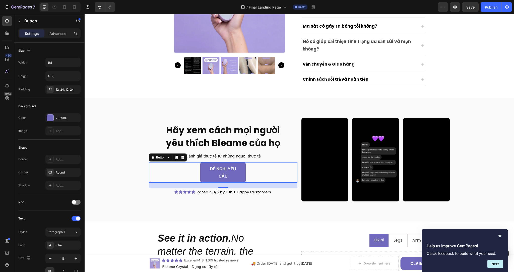
click at [177, 166] on div "ĐỀ NGHỊ YÊU CẦU Button 22" at bounding box center [223, 172] width 148 height 21
click at [202, 168] on button "ĐỀ NGHỊ YÊU CẦU" at bounding box center [222, 172] width 45 height 21
click at [58, 63] on input "181" at bounding box center [63, 62] width 35 height 9
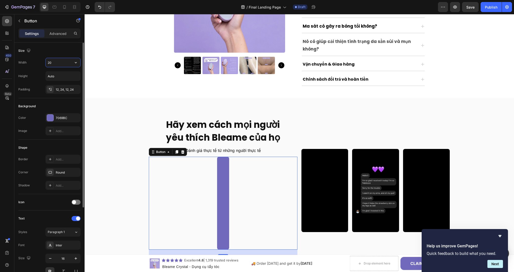
type input "200"
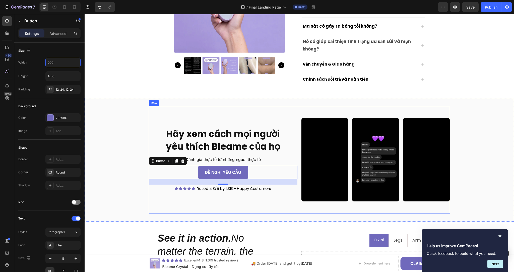
click at [160, 120] on div "Hãy xem cách mọi người yêu thích Bleame của họ Heading Đánh giá thực tế từ nhữn…" at bounding box center [223, 159] width 148 height 83
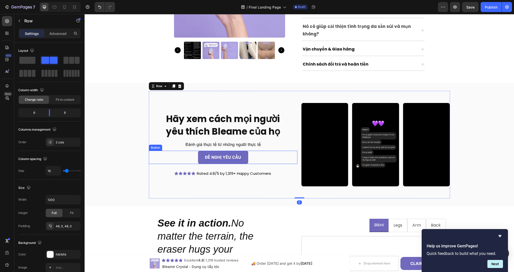
scroll to position [263, 0]
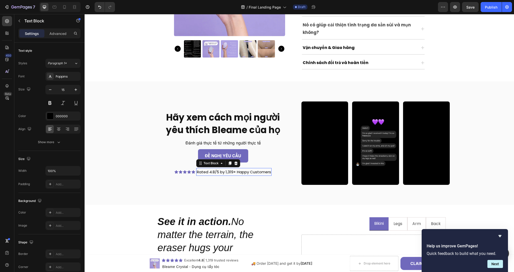
click at [221, 168] on p "Rated 4.8/5 by 1,319+ Happy Customers" at bounding box center [234, 171] width 74 height 7
click at [224, 168] on p "Rated 4.8/5 by 1,319+ Happy Customers" at bounding box center [234, 171] width 74 height 7
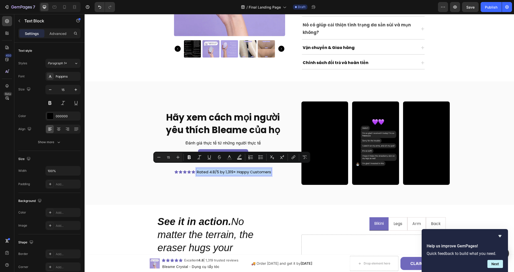
scroll to position [263, 0]
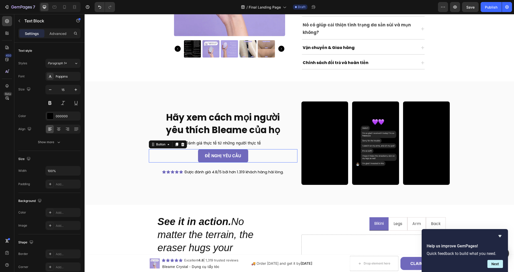
click at [185, 154] on div "ĐỀ NGHỊ YÊU CẦU Button 0" at bounding box center [223, 155] width 148 height 13
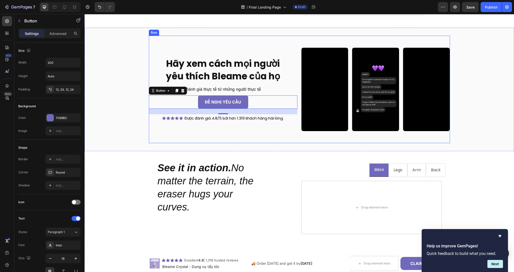
scroll to position [325, 0]
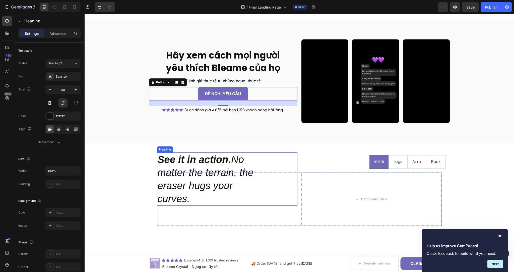
click at [206, 168] on h2 "See it in action. No matter the terrain, the eraser hugs your curves." at bounding box center [227, 178] width 140 height 53
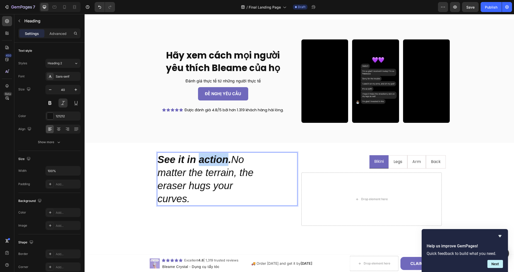
click at [212, 160] on strong "See it in action." at bounding box center [194, 159] width 73 height 11
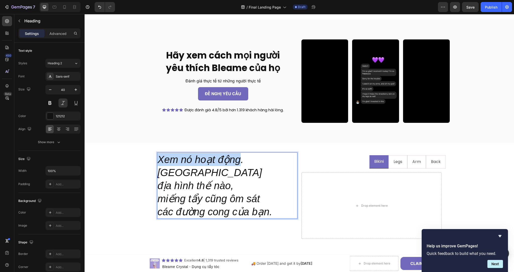
drag, startPoint x: 237, startPoint y: 157, endPoint x: 158, endPoint y: 156, distance: 79.3
click at [158, 156] on p "Xem nó hoạt động. Dù" at bounding box center [227, 166] width 139 height 26
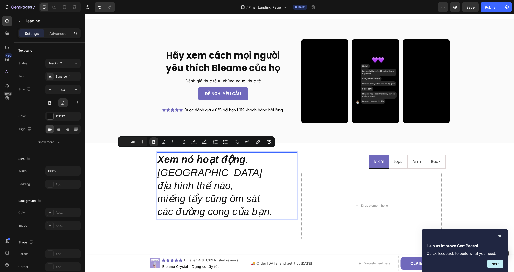
click at [252, 179] on p "địa hình thế nào," at bounding box center [227, 185] width 139 height 13
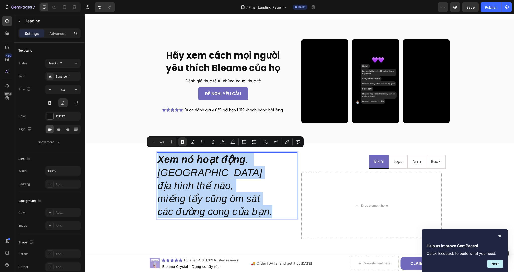
copy h2 "Xem nó hoạt động . Dù địa hình thế nào, miếng tẩy cũng ôm sát các đường cong củ…"
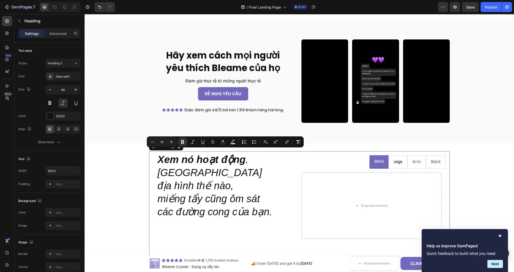
click at [396, 160] on p "Legs" at bounding box center [397, 161] width 9 height 7
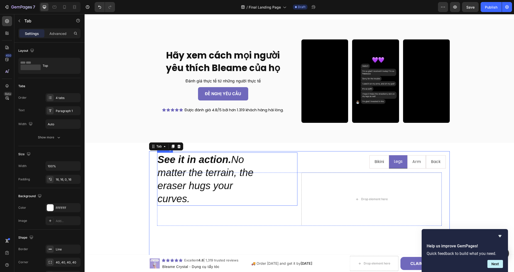
click at [221, 179] on h2 "See it in action. No matter the terrain, the eraser hugs your curves." at bounding box center [227, 178] width 140 height 53
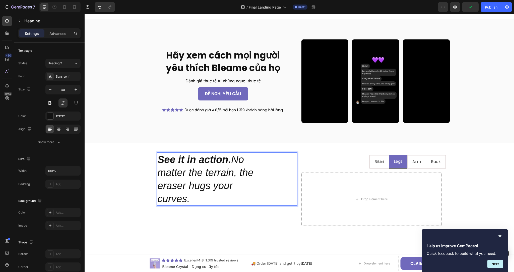
click at [221, 179] on h2 "See it in action. No matter the terrain, the eraser hugs your curves." at bounding box center [227, 178] width 140 height 53
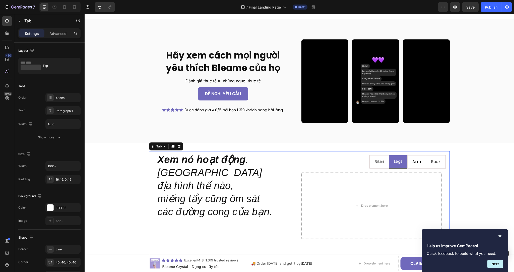
click at [414, 162] on li "Arm" at bounding box center [416, 161] width 19 height 13
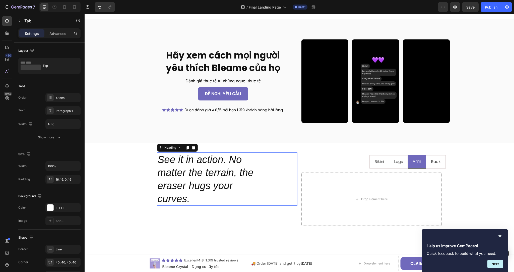
click at [202, 184] on h2 "See it in action. No matter the terrain, the eraser hugs your curves." at bounding box center [227, 178] width 140 height 53
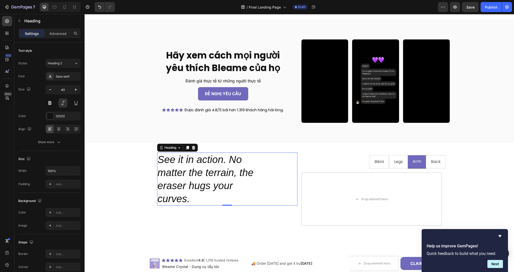
click at [202, 184] on h2 "See it in action. No matter the terrain, the eraser hugs your curves." at bounding box center [227, 178] width 140 height 53
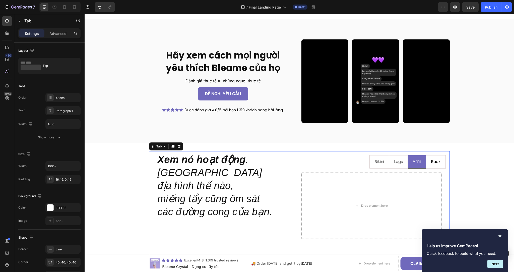
click at [431, 161] on p "Back" at bounding box center [436, 161] width 10 height 7
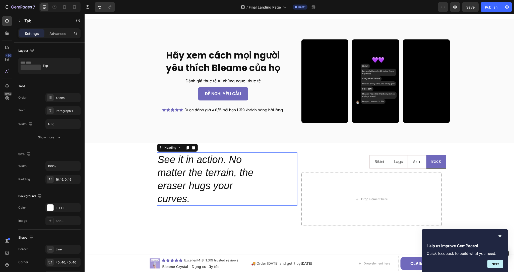
click at [220, 169] on h2 "See it in action. No matter the terrain, the eraser hugs your curves." at bounding box center [227, 178] width 140 height 53
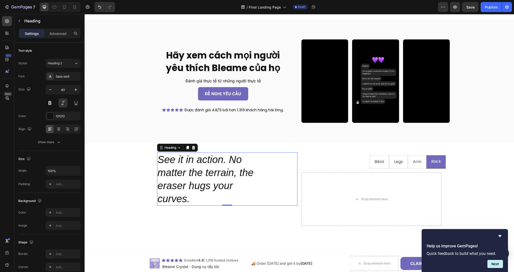
click at [221, 180] on h2 "See it in action. No matter the terrain, the eraser hugs your curves." at bounding box center [227, 178] width 140 height 53
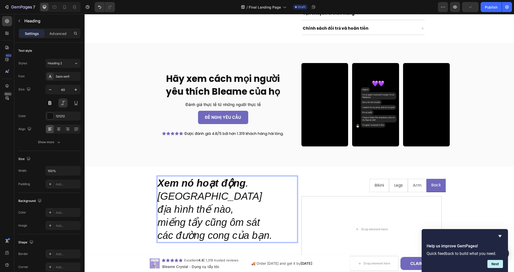
scroll to position [322, 0]
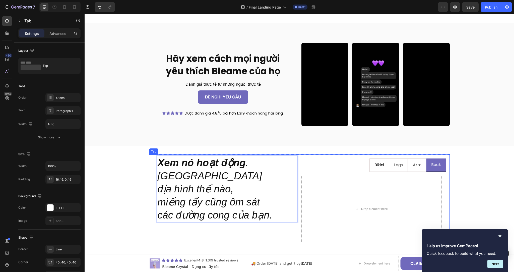
click at [381, 161] on p "Bikini" at bounding box center [379, 164] width 10 height 7
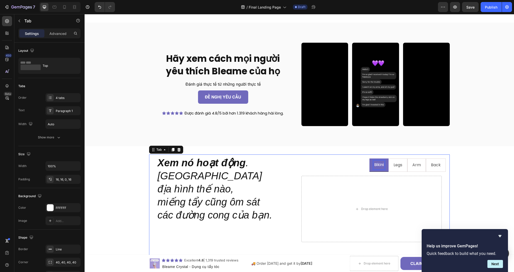
click at [379, 161] on p "Bikini" at bounding box center [379, 164] width 10 height 7
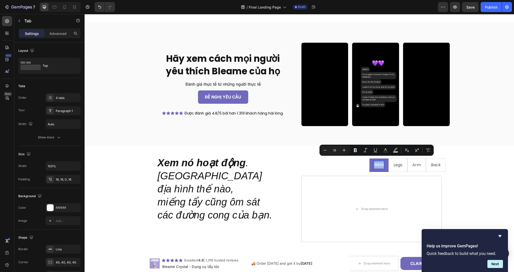
copy p "Bikini"
click at [397, 162] on p "Legs" at bounding box center [397, 164] width 9 height 7
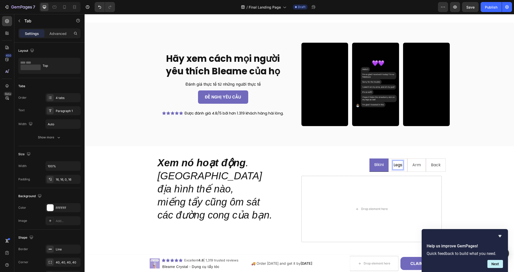
scroll to position [322, 0]
click at [397, 162] on p "Legs" at bounding box center [398, 164] width 9 height 7
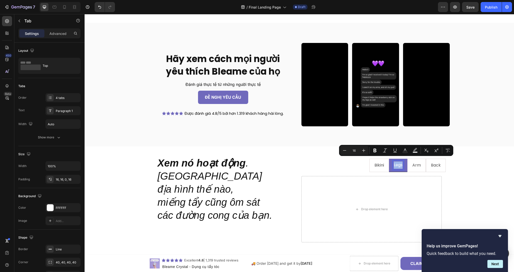
click at [397, 162] on p "Legs" at bounding box center [398, 164] width 9 height 7
copy p "Legs"
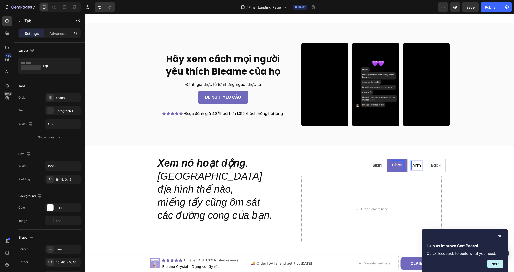
click at [414, 162] on p "Arm" at bounding box center [416, 165] width 9 height 7
click at [416, 162] on p "Arm" at bounding box center [416, 165] width 9 height 7
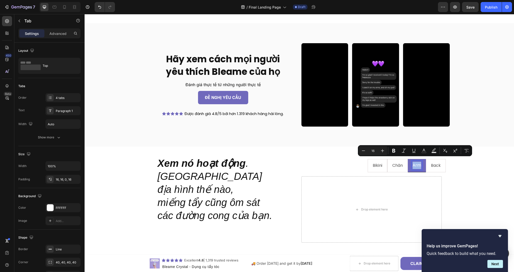
copy p "Arm"
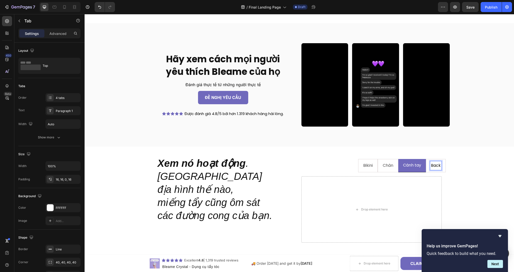
click at [435, 162] on p "Back" at bounding box center [436, 165] width 10 height 7
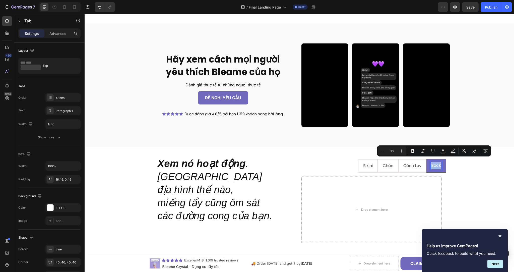
copy p "Back"
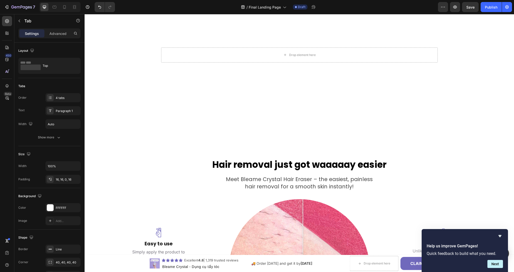
scroll to position [589, 0]
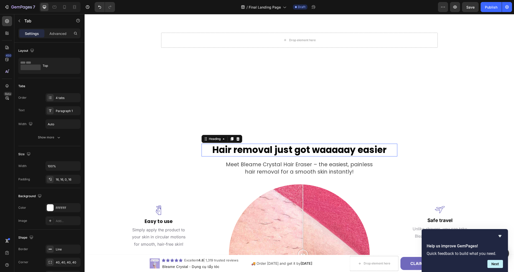
click at [278, 143] on strong "Hair removal just got waaaaay easier" at bounding box center [299, 149] width 174 height 13
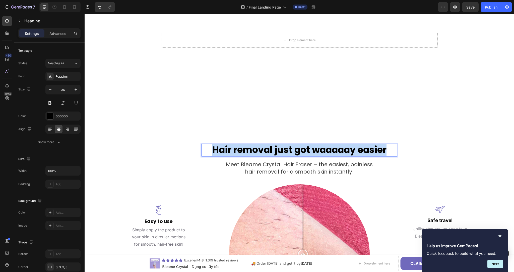
click at [278, 143] on strong "Hair removal just got waaaaay easier" at bounding box center [299, 149] width 174 height 13
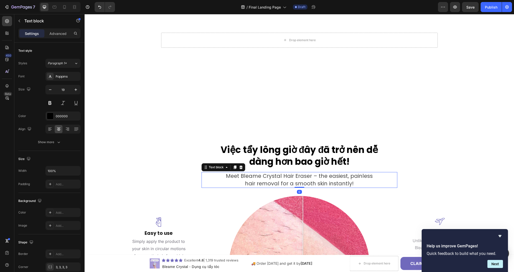
click at [292, 172] on span "Meet Bleame Crystal Hair Eraser – the easiest, painless" at bounding box center [299, 175] width 147 height 7
click at [278, 172] on span "Meet Bleame Crystal Hair Eraser – the easiest, painless" at bounding box center [299, 175] width 147 height 7
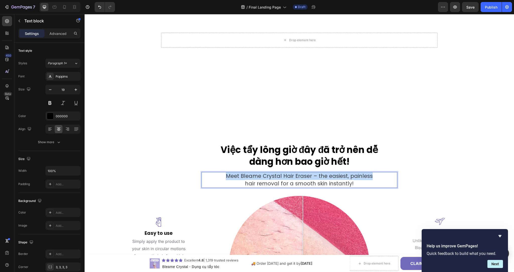
click at [278, 172] on span "Meet Bleame Crystal Hair Eraser – the easiest, painless" at bounding box center [299, 175] width 147 height 7
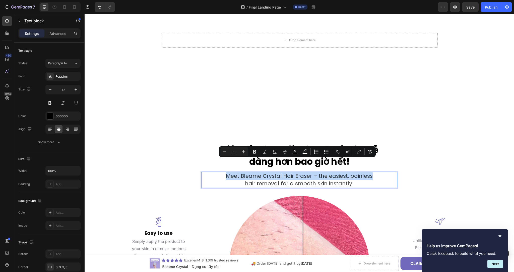
copy span "Meet Bleame Crystal Hair Eraser – the easiest, painless"
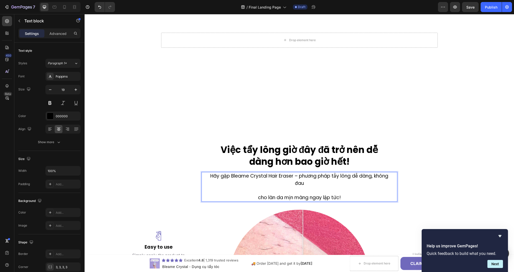
click at [279, 187] on p "Rich Text Editor. Editing area: main" at bounding box center [299, 190] width 187 height 7
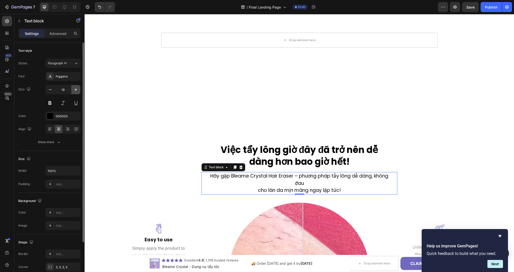
click at [79, 90] on button "button" at bounding box center [75, 89] width 9 height 9
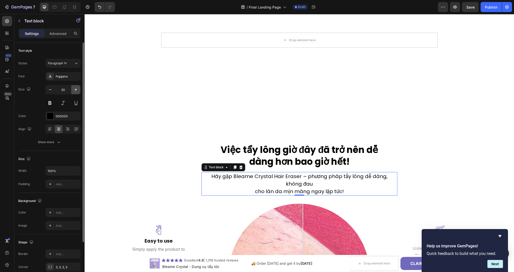
click at [79, 90] on button "button" at bounding box center [75, 89] width 9 height 9
type input "21"
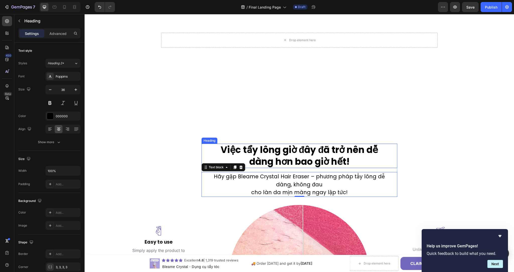
click at [245, 143] on strong "Việc tẩy lông giờ đây đã trở nên dễ dàng hơn bao giờ hết!" at bounding box center [299, 155] width 158 height 25
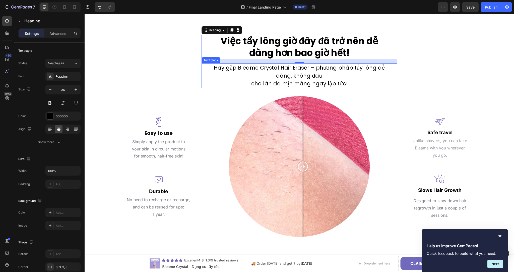
scroll to position [701, 0]
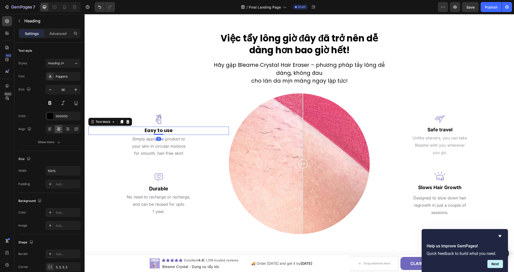
click at [154, 127] on p "Easy to use" at bounding box center [158, 130] width 139 height 7
click at [169, 127] on p "Easy to use" at bounding box center [158, 130] width 139 height 7
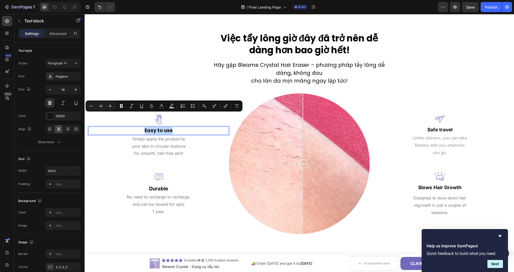
copy p "Easy to use"
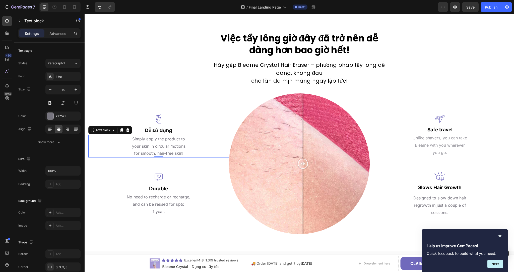
click at [165, 142] on p "your skin in circular motions" at bounding box center [158, 145] width 139 height 7
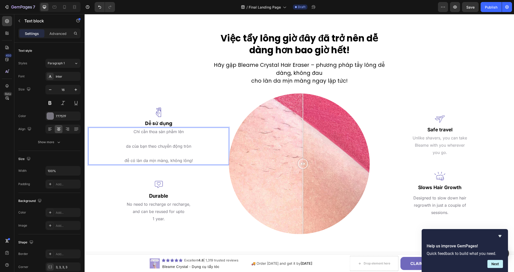
click at [162, 149] on p "Rich Text Editor. Editing area: main" at bounding box center [158, 152] width 139 height 7
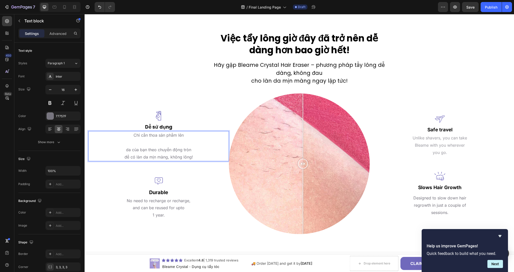
click at [155, 139] on p "Rich Text Editor. Editing area: main" at bounding box center [158, 142] width 139 height 7
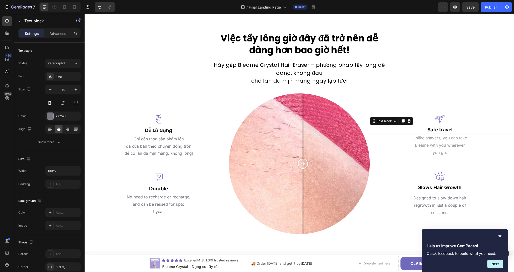
click at [442, 126] on p "Safe travel" at bounding box center [439, 129] width 139 height 7
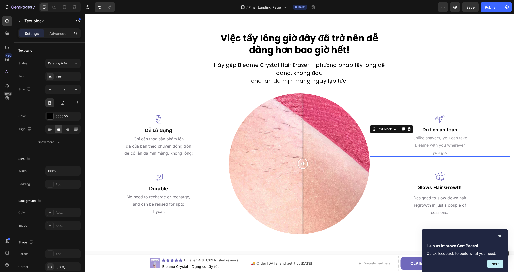
click at [439, 150] on span "you go." at bounding box center [439, 152] width 15 height 5
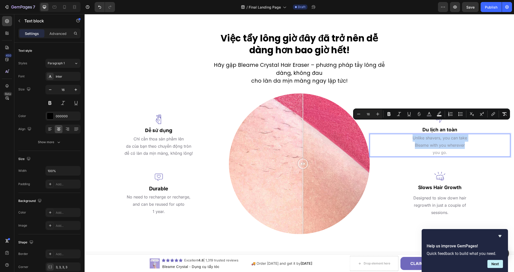
copy div "Unlike shavers, you can take Bleame with you wherever"
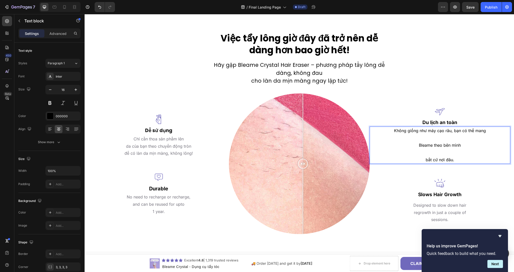
click at [433, 149] on p "Rich Text Editor. Editing area: main" at bounding box center [439, 152] width 139 height 7
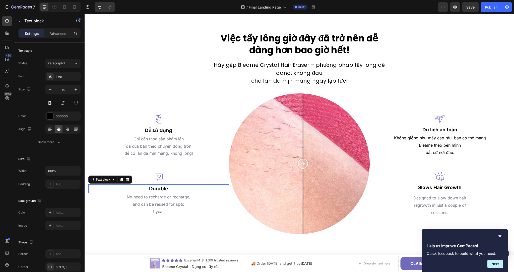
click at [170, 185] on p "Durable" at bounding box center [158, 189] width 139 height 8
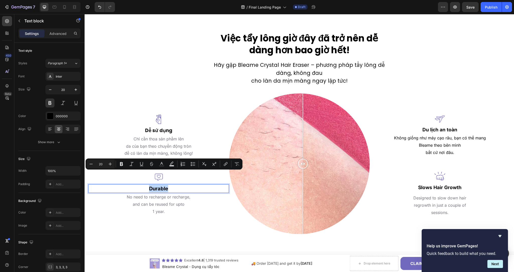
copy p "Durable"
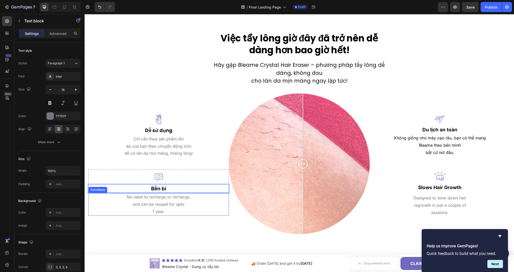
click at [162, 194] on span "No need to recharge or recharge," at bounding box center [159, 196] width 64 height 5
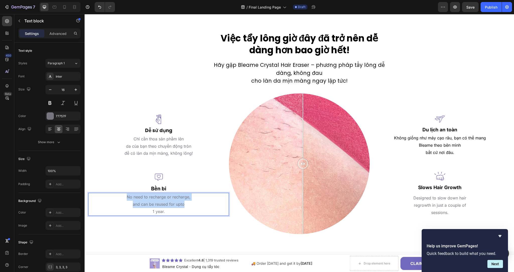
copy div "No need to recharge or recharge, and can be reused for upto"
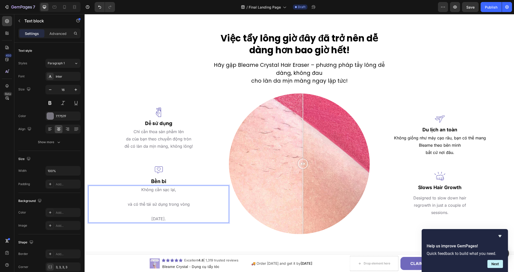
click at [165, 186] on p "Không cần sạc lại," at bounding box center [158, 189] width 139 height 7
click at [165, 193] on p "Rich Text Editor. Editing area: main" at bounding box center [158, 196] width 139 height 7
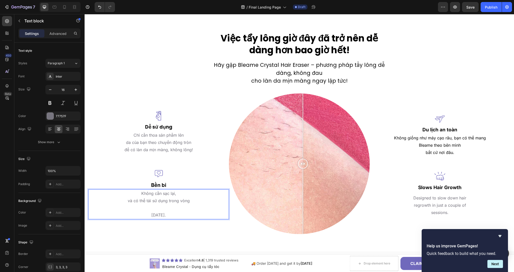
click at [161, 204] on p "Rich Text Editor. Editing area: main" at bounding box center [158, 207] width 139 height 7
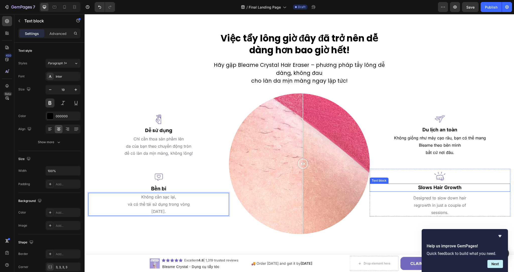
click at [432, 184] on strong "Slows Hair Growth" at bounding box center [439, 187] width 43 height 6
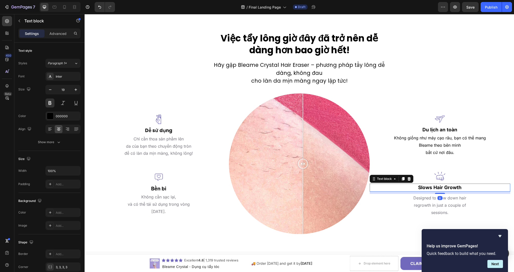
click at [432, 184] on strong "Slows Hair Growth" at bounding box center [439, 187] width 43 height 6
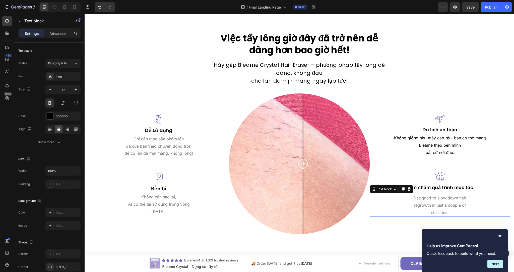
click at [438, 210] on span "sessions." at bounding box center [439, 212] width 17 height 5
click at [415, 201] on p "Rich Text Editor. Editing area: main" at bounding box center [439, 204] width 139 height 7
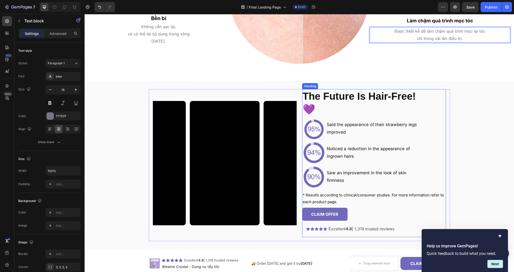
scroll to position [865, 0]
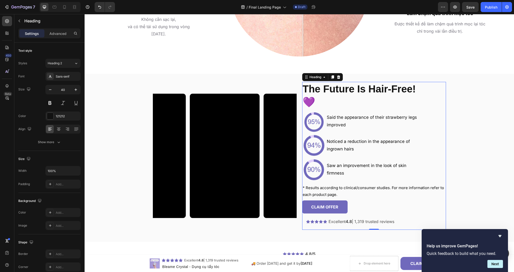
click at [370, 89] on strong "The Future Is Hair-Free!" at bounding box center [358, 88] width 113 height 11
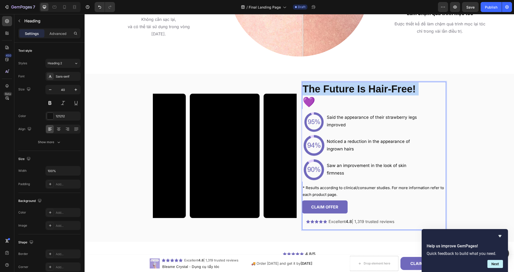
click at [370, 89] on strong "The Future Is Hair-Free!" at bounding box center [358, 88] width 113 height 11
click at [316, 100] on p "The Future Is Hair-Free! 💜" at bounding box center [373, 95] width 143 height 26
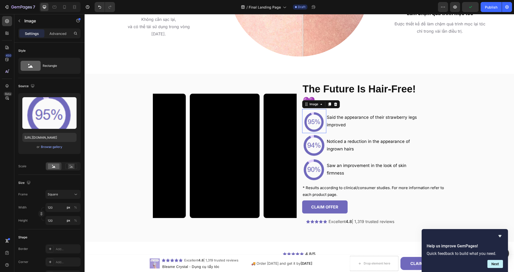
click at [313, 120] on img at bounding box center [314, 121] width 24 height 24
click at [345, 89] on strong "The Future Is Hair-Free!" at bounding box center [358, 88] width 113 height 11
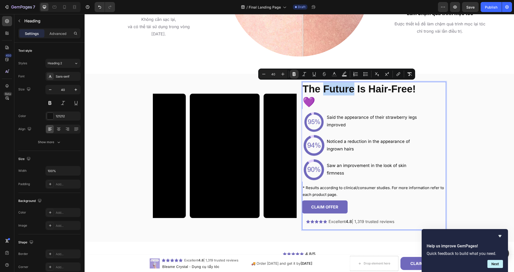
click at [345, 89] on strong "The Future Is Hair-Free!" at bounding box center [358, 88] width 113 height 11
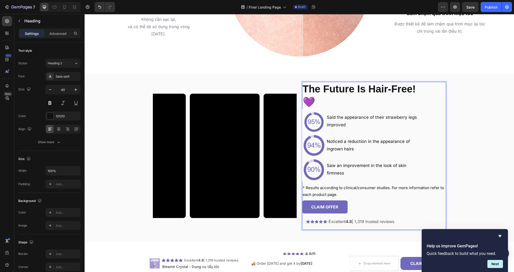
click at [345, 89] on strong "The Future Is Hair-Free!" at bounding box center [358, 88] width 113 height 11
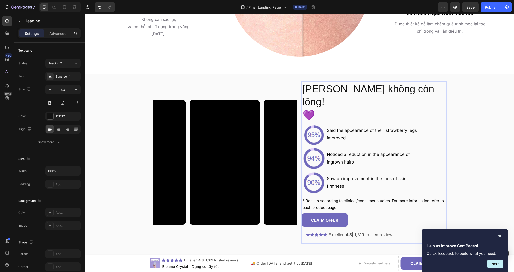
click at [336, 86] on p "Tương lai không còn lông!" at bounding box center [373, 95] width 143 height 26
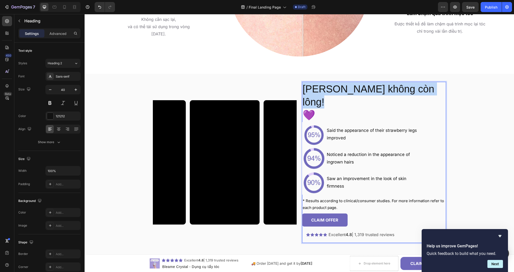
click at [336, 86] on p "Tương lai không còn lông!" at bounding box center [373, 95] width 143 height 26
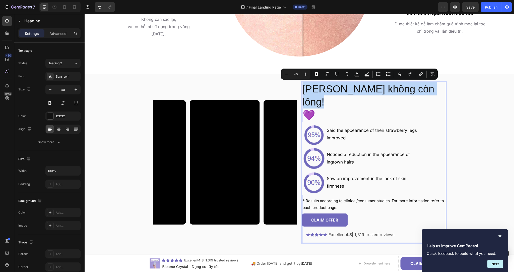
click at [336, 86] on p "Tương lai không còn lông!" at bounding box center [373, 95] width 143 height 26
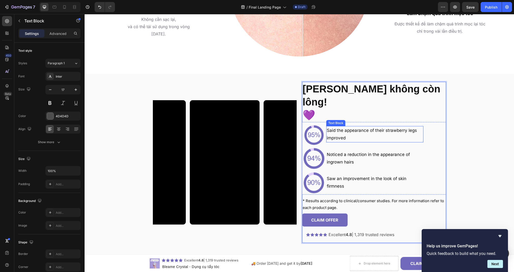
click at [339, 134] on p "improved" at bounding box center [375, 138] width 96 height 8
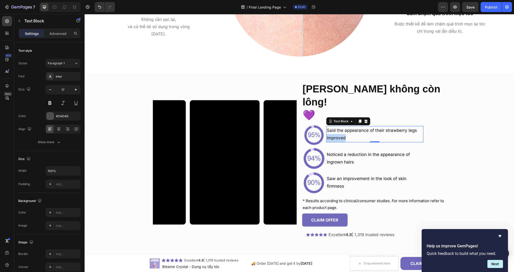
click at [339, 134] on p "improved" at bounding box center [375, 138] width 96 height 8
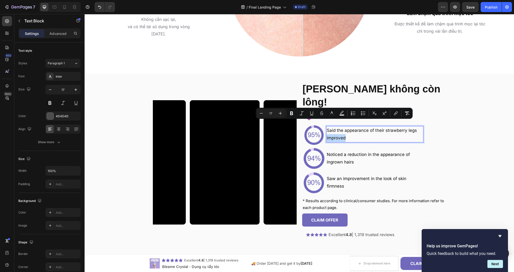
click at [339, 134] on p "improved" at bounding box center [375, 138] width 96 height 8
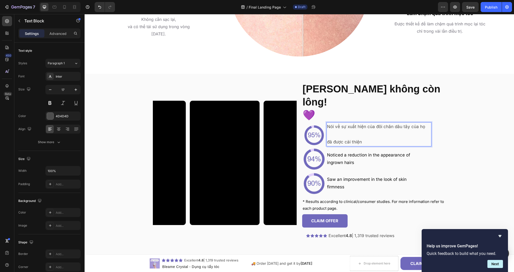
click at [367, 130] on p "Rich Text Editor. Editing area: main" at bounding box center [379, 134] width 104 height 8
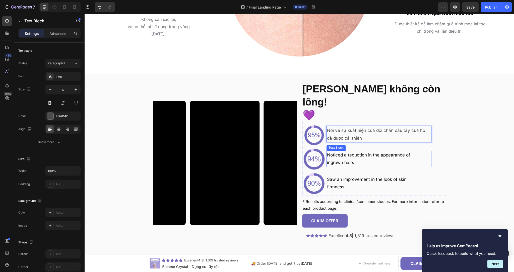
click at [350, 151] on p "Noticed a reduction in the appearance of" at bounding box center [379, 155] width 104 height 8
click at [327, 160] on span "ingrown hairs" at bounding box center [340, 162] width 27 height 5
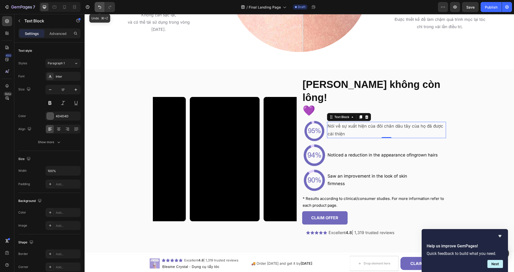
click at [101, 6] on icon "Undo/Redo" at bounding box center [99, 7] width 5 height 5
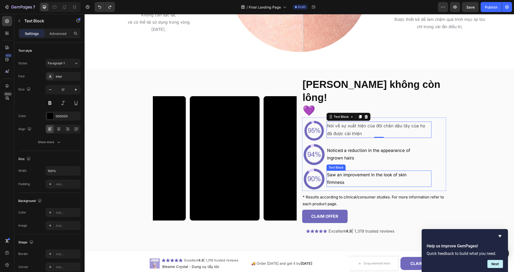
click at [360, 172] on span "Saw an improvement in the look of skin" at bounding box center [367, 174] width 80 height 5
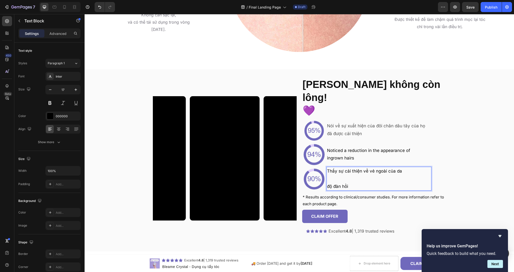
click at [335, 175] on p "Rich Text Editor. Editing area: main" at bounding box center [379, 179] width 104 height 8
click at [329, 194] on span "* Results according to clinical/consumer studies. For more information refer to…" at bounding box center [372, 200] width 141 height 12
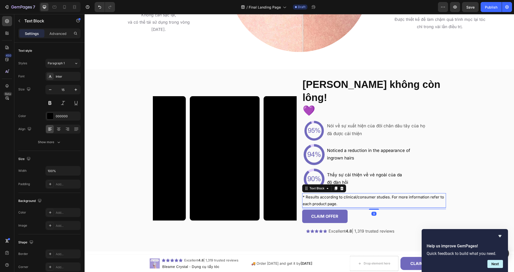
click at [329, 194] on span "* Results according to clinical/consumer studies. For more information refer to…" at bounding box center [372, 200] width 141 height 12
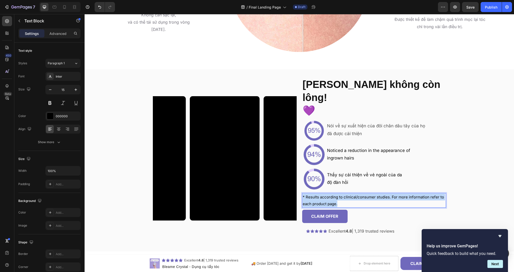
click at [329, 194] on span "* Results according to clinical/consumer studies. For more information refer to…" at bounding box center [372, 200] width 141 height 12
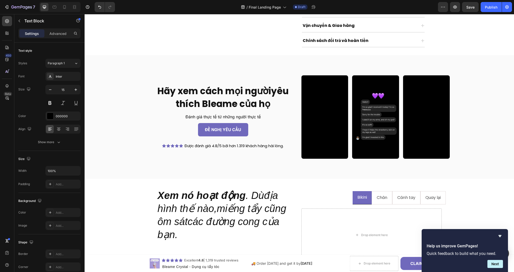
scroll to position [277, 0]
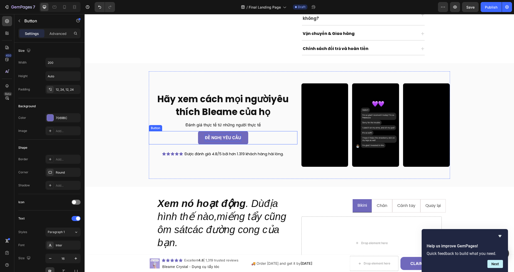
click at [224, 136] on p "ĐỀ NGHỊ YÊU CẦU" at bounding box center [223, 137] width 36 height 7
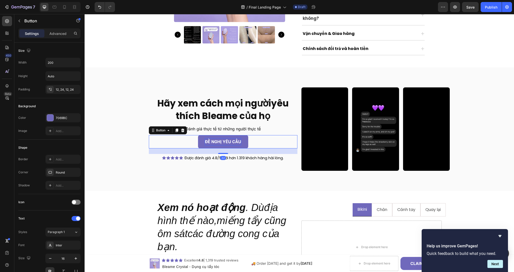
click at [229, 138] on p "ĐỀ NGHỊ YÊU CẦU" at bounding box center [223, 141] width 36 height 7
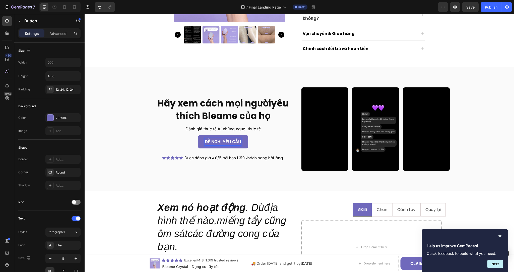
click at [229, 138] on p "ĐỀ NGHỊ YÊU CẦU" at bounding box center [223, 141] width 36 height 7
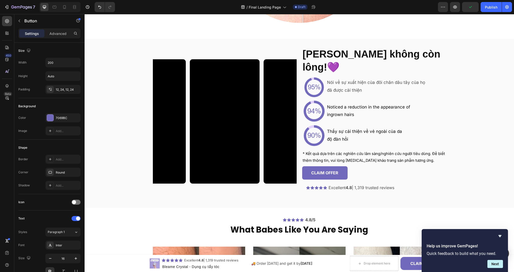
scroll to position [891, 0]
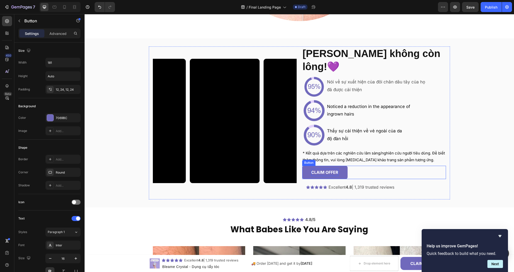
click at [322, 169] on p "CLAIM OFFER" at bounding box center [324, 172] width 27 height 7
click at [327, 169] on p "CLAIM OFFER" at bounding box center [324, 172] width 27 height 7
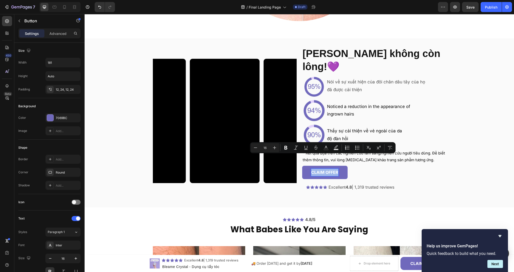
click at [327, 169] on p "CLAIM OFFER" at bounding box center [324, 172] width 27 height 7
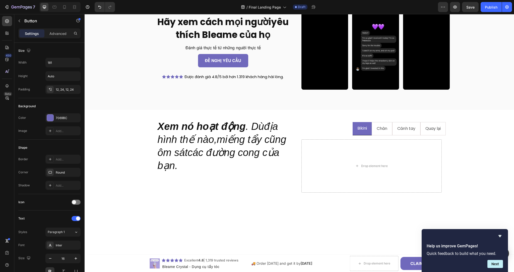
scroll to position [355, 0]
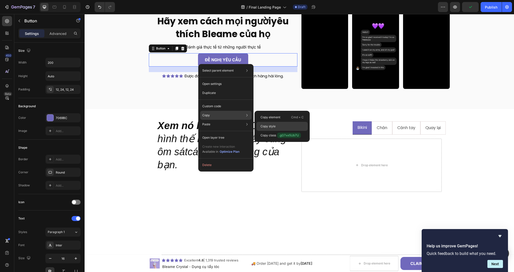
click at [271, 123] on div "Copy style" at bounding box center [281, 126] width 51 height 9
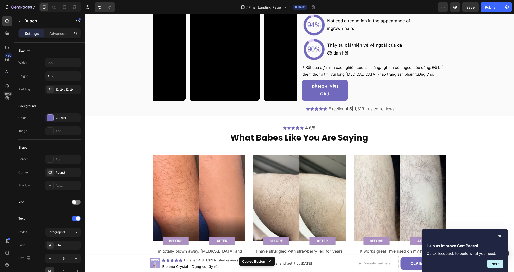
scroll to position [977, 0]
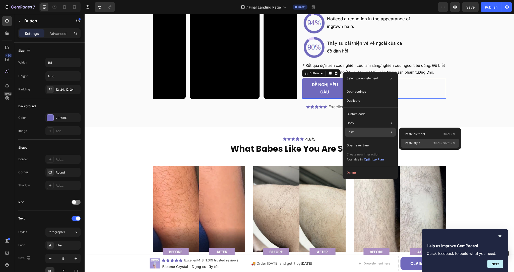
click at [412, 141] on p "Paste style" at bounding box center [413, 143] width 16 height 5
type input "200"
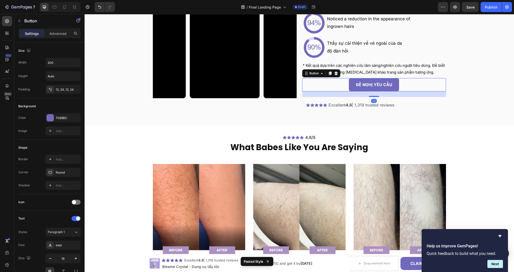
scroll to position [976, 0]
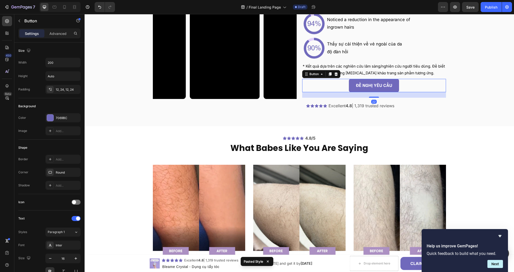
click at [339, 79] on div "ĐỀ NGHỊ YÊU CẦU Button 22" at bounding box center [374, 85] width 144 height 13
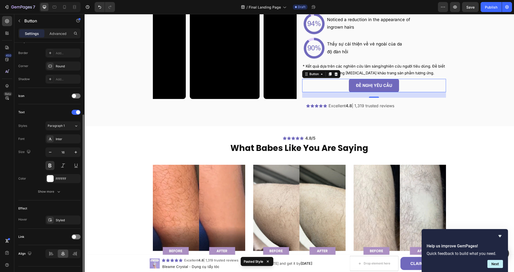
scroll to position [116, 0]
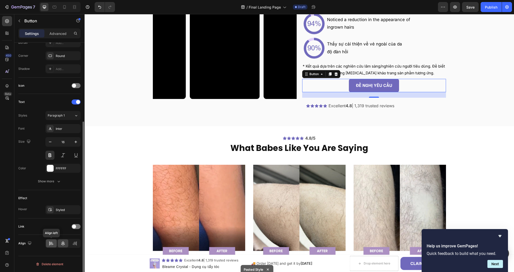
click at [50, 244] on icon at bounding box center [52, 243] width 4 height 1
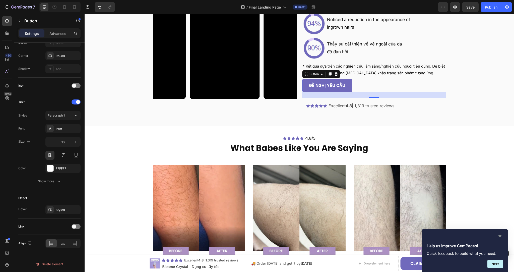
click at [500, 235] on icon "Hide survey" at bounding box center [499, 236] width 3 height 2
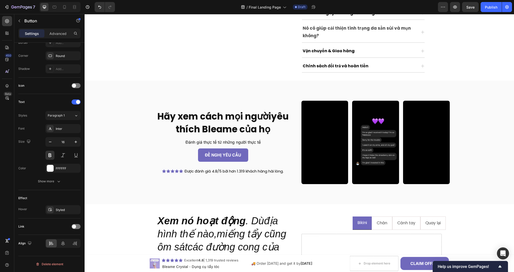
scroll to position [274, 0]
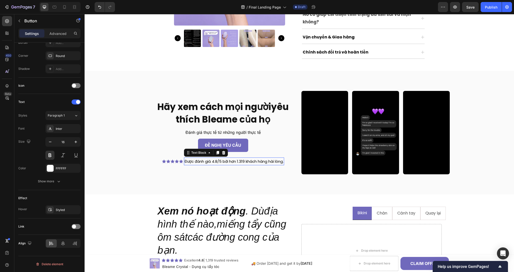
click at [199, 158] on p "Được đánh giá 4.8/5 bởi hơn 1.319 khách hàng hài lòng." at bounding box center [233, 161] width 99 height 7
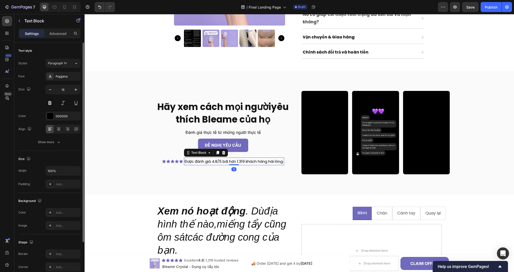
click at [199, 158] on p "Được đánh giá 4.8/5 bởi hơn 1.319 khách hàng hài lòng." at bounding box center [233, 161] width 99 height 7
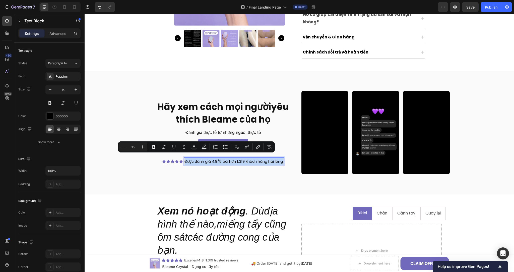
click at [199, 158] on p "Được đánh giá 4.8/5 bởi hơn 1.319 khách hàng hài lòng." at bounding box center [233, 161] width 99 height 7
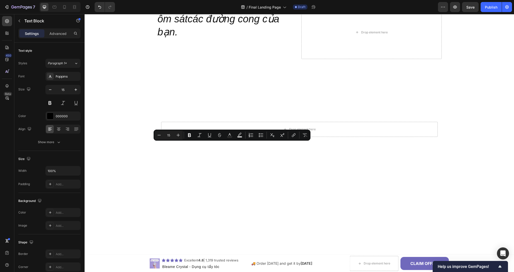
type input "16"
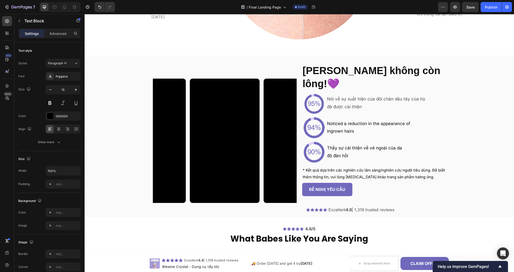
scroll to position [875, 0]
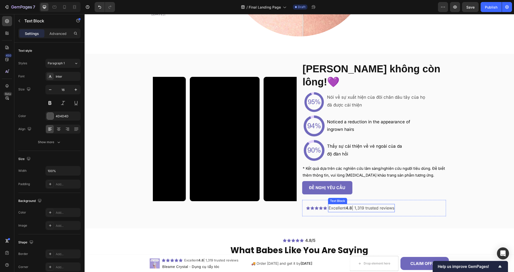
click at [358, 204] on p "Excellent 4.8 | 1,319 trusted reviews" at bounding box center [361, 207] width 66 height 7
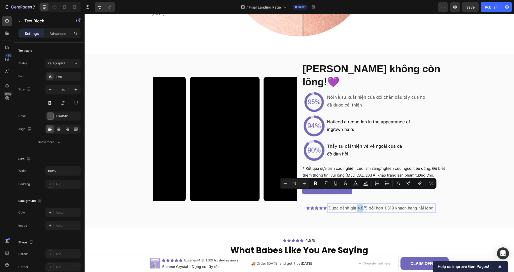
drag, startPoint x: 355, startPoint y: 193, endPoint x: 360, endPoint y: 193, distance: 5.3
click at [360, 204] on p "Được đánh giá 4.8/5 bởi hơn 1.319 khách hàng hài lòng." at bounding box center [381, 207] width 106 height 7
click at [363, 204] on p "Được đánh giá 4.8 /5 bởi hơn 1.319 khách hàng hài lòng." at bounding box center [380, 207] width 105 height 7
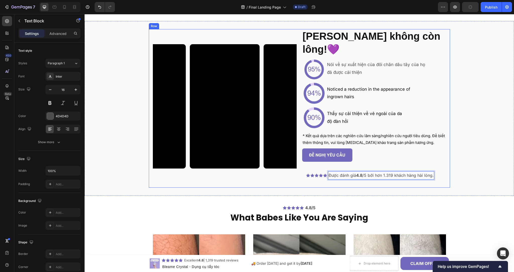
scroll to position [919, 0]
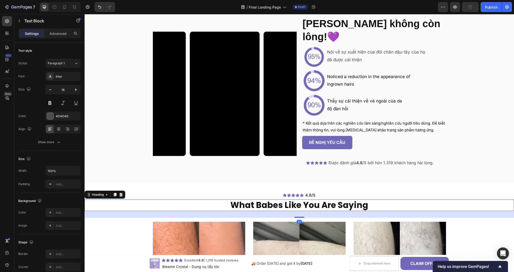
click at [319, 199] on h2 "What Babes Like You Are Saying" at bounding box center [299, 205] width 429 height 12
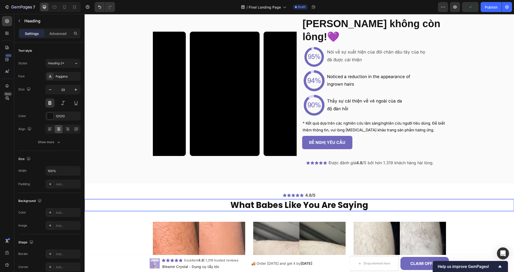
click at [319, 199] on h2 "What Babes Like You Are Saying" at bounding box center [299, 205] width 429 height 12
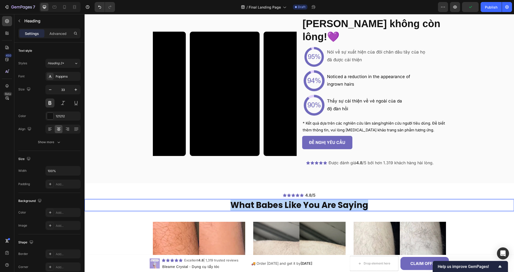
click at [319, 200] on p "What Babes Like You Are Saying" at bounding box center [299, 205] width 428 height 11
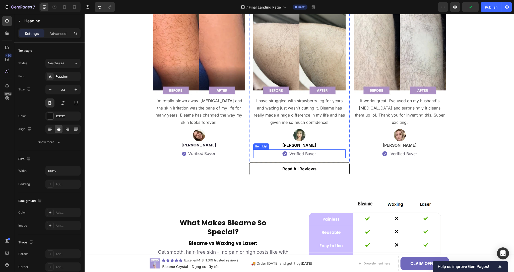
scroll to position [1120, 0]
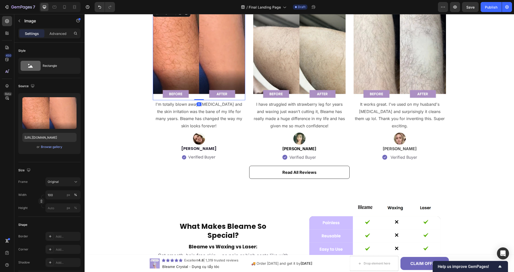
click at [177, 93] on img at bounding box center [199, 54] width 92 height 92
click at [175, 95] on img at bounding box center [199, 54] width 92 height 92
click at [206, 118] on p "I'm totally blown away. [MEDICAL_DATA] and the skin irritation was the bane of …" at bounding box center [198, 115] width 91 height 29
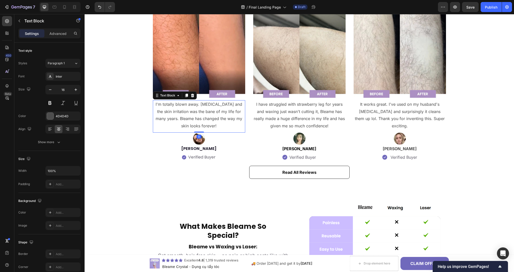
click at [206, 118] on p "I'm totally blown away. [MEDICAL_DATA] and the skin irritation was the bane of …" at bounding box center [198, 115] width 91 height 29
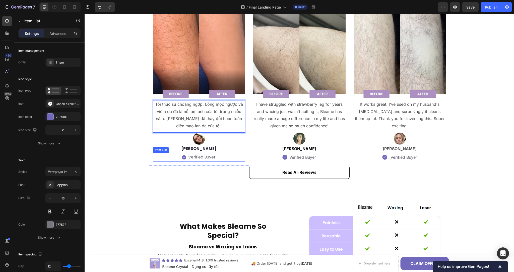
click at [206, 157] on span "Verified Buyer" at bounding box center [201, 157] width 27 height 6
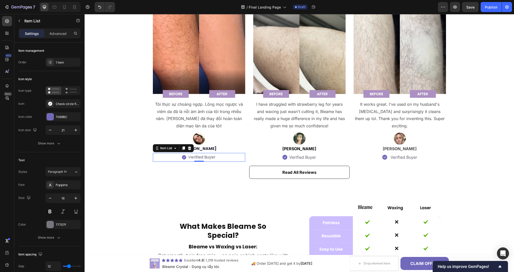
click at [206, 157] on span "Verified Buyer" at bounding box center [201, 157] width 27 height 6
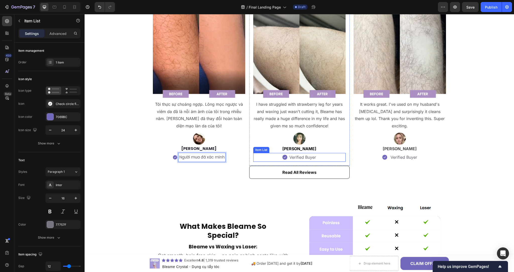
click at [298, 157] on span "Verified Buyer" at bounding box center [302, 156] width 27 height 5
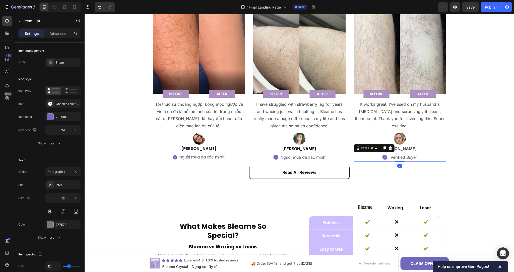
click at [396, 154] on span "Verified Buyer" at bounding box center [403, 156] width 27 height 5
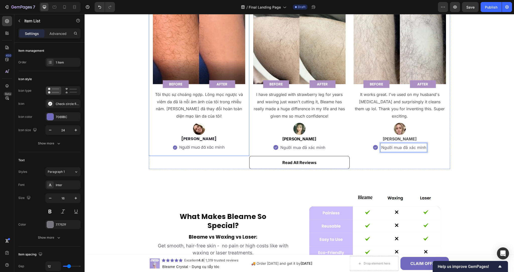
scroll to position [1130, 0]
click at [294, 108] on p "I have struggled with strawberry leg for years and waxing just wasn't cutting i…" at bounding box center [299, 105] width 91 height 29
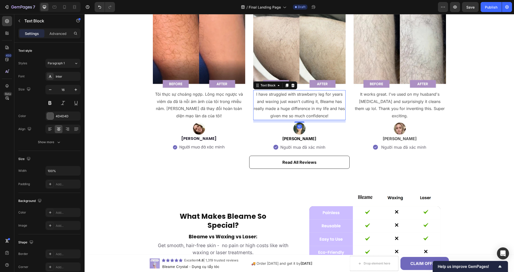
click at [294, 108] on p "I have struggled with strawberry leg for years and waxing just wasn't cutting i…" at bounding box center [299, 105] width 91 height 29
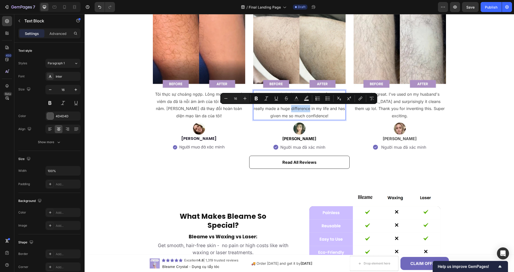
click at [294, 108] on p "I have struggled with strawberry leg for years and waxing just wasn't cutting i…" at bounding box center [299, 105] width 91 height 29
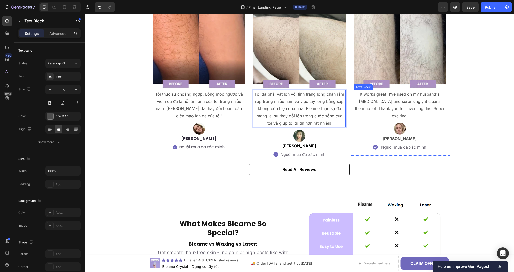
click at [395, 98] on p "It works great. I've used on my husband's [MEDICAL_DATA] and surprisingly it cl…" at bounding box center [399, 105] width 91 height 29
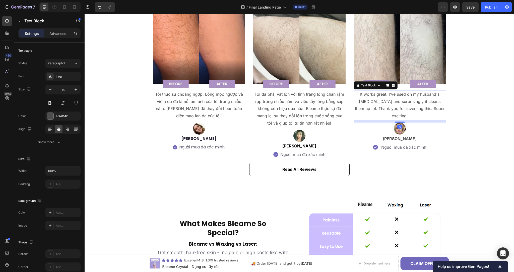
click at [393, 99] on p "It works great. I've used on my husband's [MEDICAL_DATA] and surprisingly it cl…" at bounding box center [399, 105] width 91 height 29
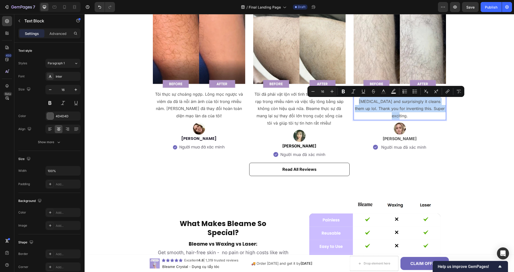
click at [393, 99] on p "It works great. I've used on my husband's [MEDICAL_DATA] and surprisingly it cl…" at bounding box center [399, 105] width 91 height 29
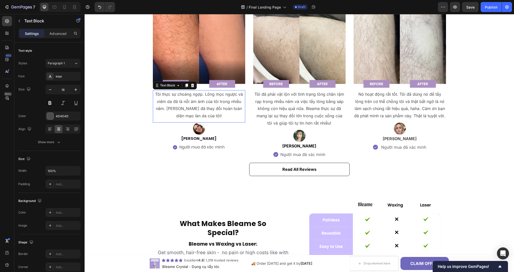
click at [219, 112] on p "Tôi thực sự choáng ngợp. Lông mọc ngược và viêm da đã là nỗi ám ảnh của tôi tro…" at bounding box center [198, 105] width 91 height 29
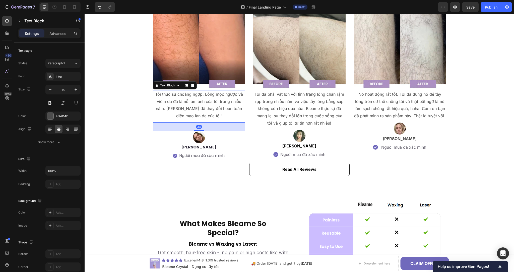
drag, startPoint x: 198, startPoint y: 121, endPoint x: 199, endPoint y: 130, distance: 9.2
click at [199, 122] on div "34" at bounding box center [199, 122] width 92 height 0
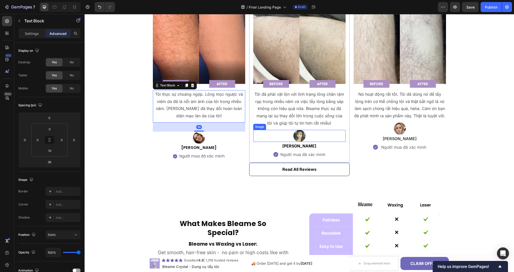
click at [312, 138] on div at bounding box center [299, 136] width 92 height 12
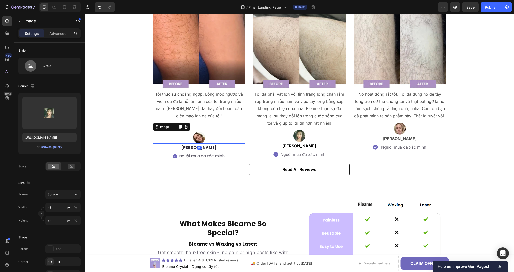
click at [222, 138] on div at bounding box center [199, 137] width 92 height 12
click at [198, 116] on p "Tôi thực sự choáng ngợp. Lông mọc ngược và viêm da đã là nỗi ám ảnh của tôi tro…" at bounding box center [198, 105] width 91 height 29
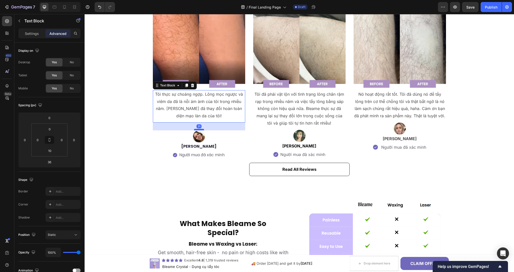
click at [198, 129] on div at bounding box center [199, 130] width 10 height 2
type input "31"
click at [255, 136] on div at bounding box center [299, 136] width 92 height 12
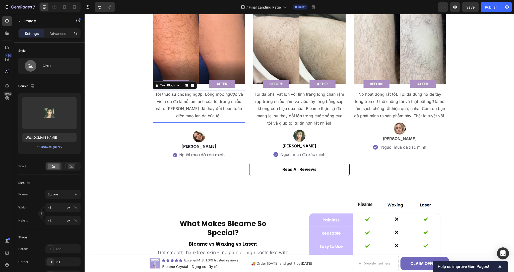
click at [218, 115] on p "Tôi thực sự choáng ngợp. Lông mọc ngược và viêm da đã là nỗi ám ảnh của tôi tro…" at bounding box center [198, 105] width 91 height 29
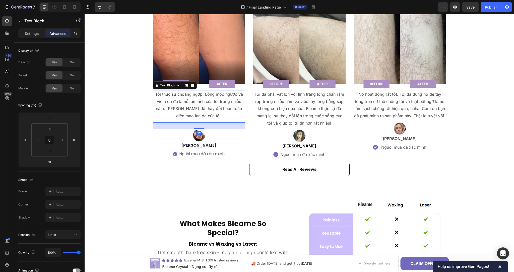
click at [200, 128] on div at bounding box center [199, 129] width 10 height 2
type input "27"
click at [271, 135] on div at bounding box center [299, 136] width 92 height 12
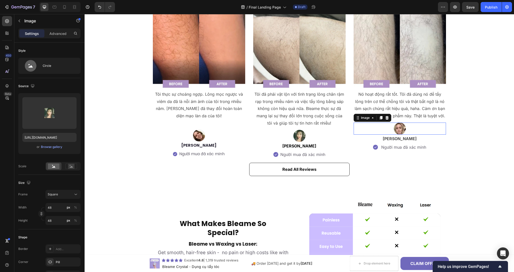
click at [387, 131] on div at bounding box center [399, 128] width 92 height 12
click at [396, 115] on p "Nó hoạt động rất tốt. Tôi đã dùng nó để tẩy lông trên cơ thể chồng tôi và thật …" at bounding box center [399, 105] width 91 height 29
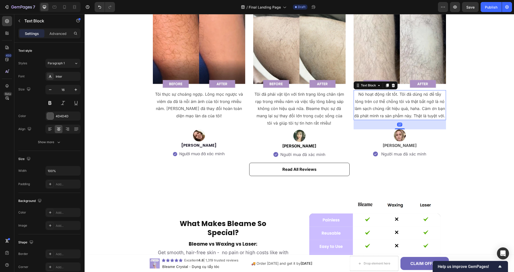
drag, startPoint x: 397, startPoint y: 122, endPoint x: 397, endPoint y: 129, distance: 7.0
click at [397, 129] on div at bounding box center [400, 128] width 10 height 1
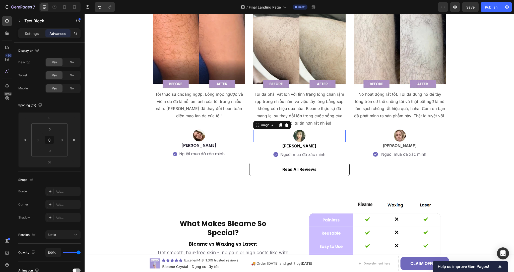
click at [330, 137] on div at bounding box center [299, 136] width 92 height 12
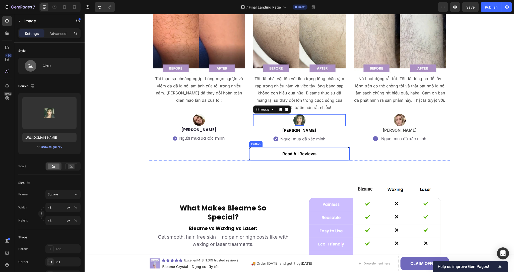
scroll to position [1143, 0]
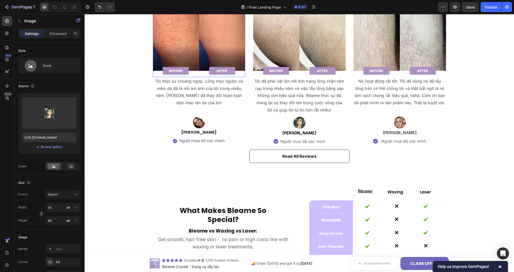
click at [212, 33] on img at bounding box center [199, 31] width 92 height 92
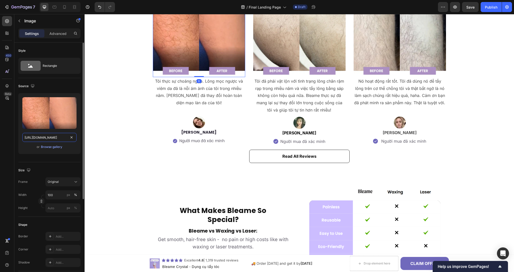
click at [64, 138] on input "https://cdn.shopify.com/s/files/1/0656/7169/2462/files/gempages_547302332493202…" at bounding box center [49, 137] width 54 height 9
click at [53, 147] on div "Browse gallery" at bounding box center [51, 146] width 21 height 5
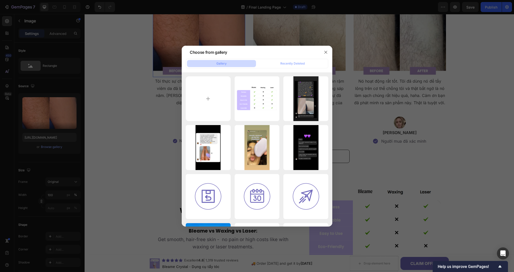
type input "C:\fakepath\00b569bb-a7f0-44fc-a313-b7601c6d2878.webp"
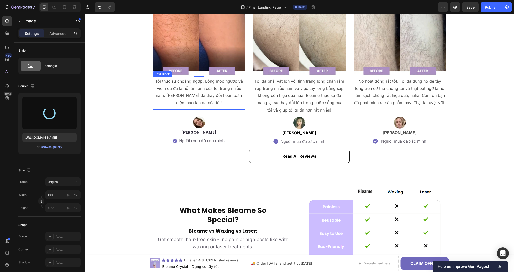
scroll to position [1119, 0]
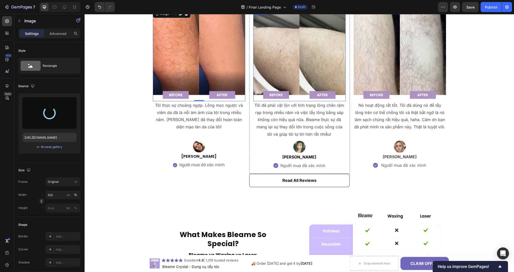
type input "https://cdn.shopify.com/s/files/1/0656/7169/2462/files/gempages_547302332493202…"
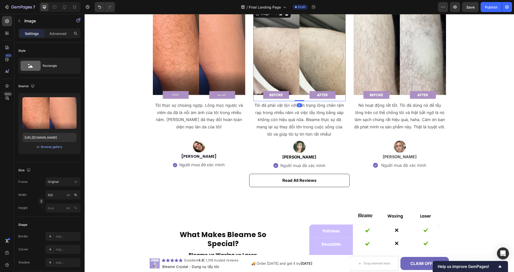
click at [284, 58] on img at bounding box center [299, 55] width 92 height 92
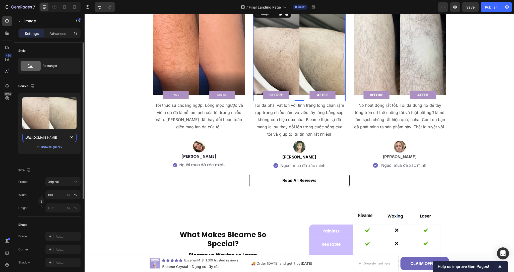
click at [61, 136] on input "https://cdn.shopify.com/s/files/1/0656/7169/2462/files/gempages_547302332493202…" at bounding box center [49, 137] width 54 height 9
click at [56, 146] on div "Browse gallery" at bounding box center [51, 146] width 21 height 5
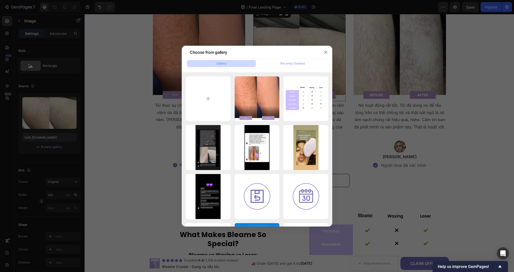
type input "C:\fakepath\1112840b-a869-49cc-a1f8-13f325caae8b.webp"
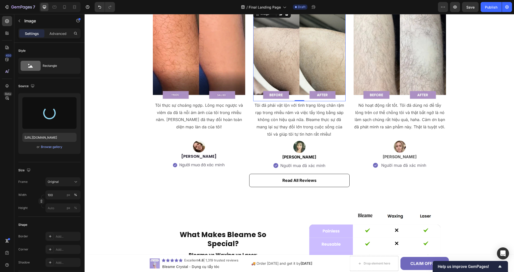
scroll to position [1130, 0]
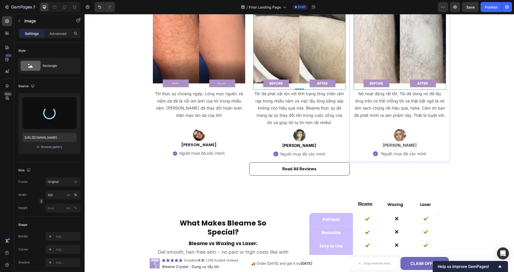
type input "https://cdn.shopify.com/s/files/1/0656/7169/2462/files/gempages_547302332493202…"
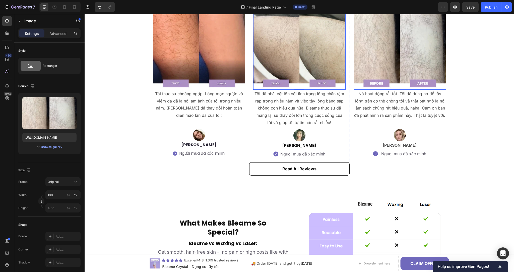
click at [411, 37] on img at bounding box center [399, 43] width 92 height 92
click at [58, 138] on input "https://cdn.shopify.com/s/files/1/0656/7169/2462/files/gempages_547302332493202…" at bounding box center [49, 137] width 54 height 9
click at [59, 148] on div "Browse gallery" at bounding box center [51, 146] width 21 height 5
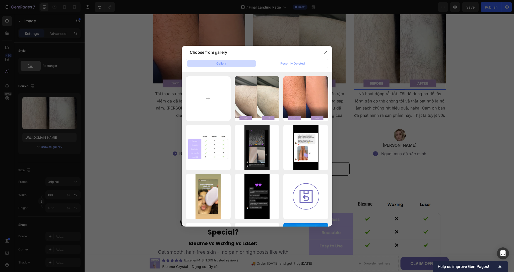
type input "C:\fakepath\8be46d14-be93-46ea-8d49-7c6c08ad6241.webp"
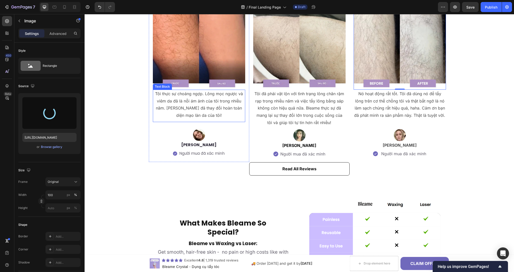
type input "https://cdn.shopify.com/s/files/1/0656/7169/2462/files/gempages_547302332493202…"
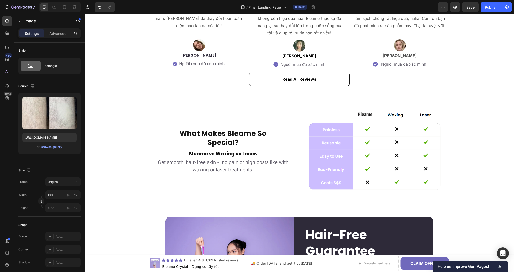
scroll to position [1232, 0]
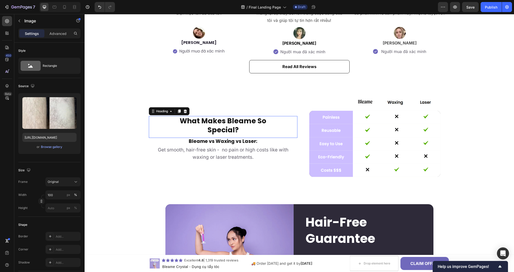
click at [230, 126] on strong "Special?" at bounding box center [222, 130] width 31 height 10
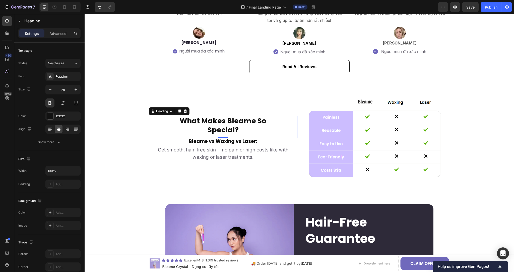
click at [230, 126] on strong "Special?" at bounding box center [222, 130] width 31 height 10
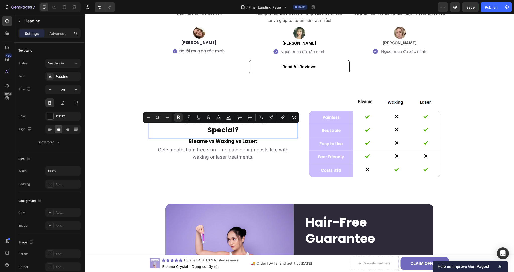
click at [230, 126] on strong "Special?" at bounding box center [222, 130] width 31 height 10
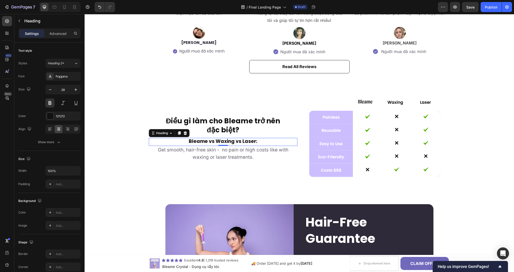
click at [237, 138] on strong "Bleame vs Waxing vs Laser:" at bounding box center [223, 141] width 68 height 7
click at [239, 139] on strong "Bleame vs Waxing vs Laser:" at bounding box center [223, 141] width 68 height 7
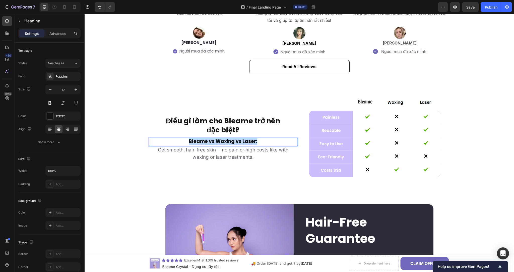
click at [239, 139] on strong "Bleame vs Waxing vs Laser:" at bounding box center [223, 141] width 68 height 7
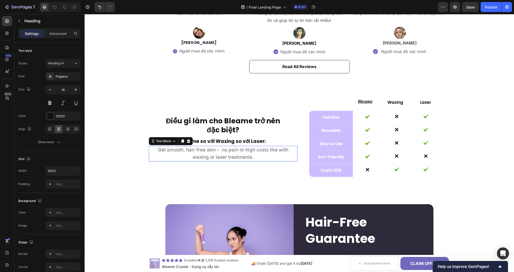
click at [265, 158] on p "Get smooth, hair-free skin - no pain or high costs like with waxing or laser tr…" at bounding box center [222, 153] width 147 height 15
click at [255, 152] on span "Get smooth, hair-free skin - no pain or high costs like with waxing or laser tr…" at bounding box center [223, 153] width 130 height 13
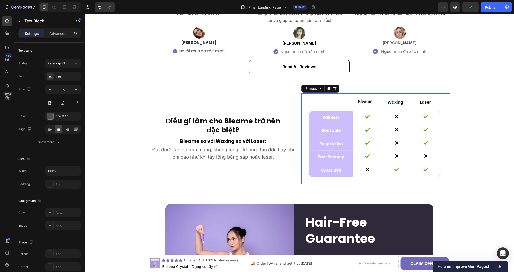
click at [346, 155] on img at bounding box center [375, 138] width 148 height 91
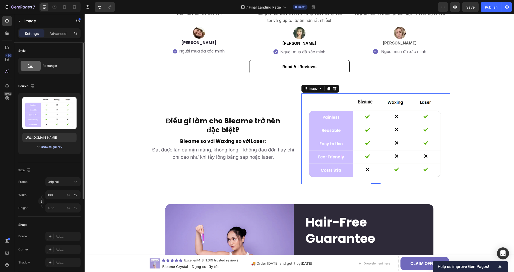
click at [56, 146] on div "Browse gallery" at bounding box center [51, 146] width 21 height 5
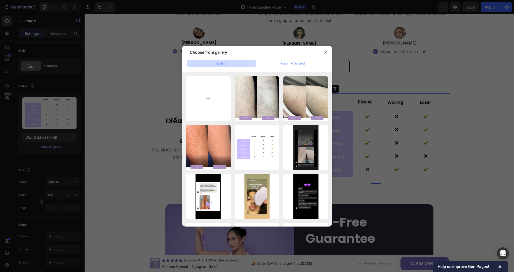
click at [74, 77] on div at bounding box center [257, 136] width 514 height 272
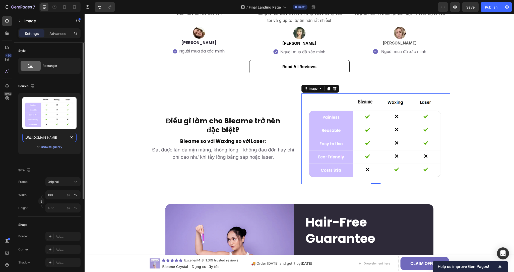
click at [65, 137] on input "https://cdn.shopify.com/s/files/1/0656/7169/2462/files/gempages_547302332493202…" at bounding box center [49, 137] width 54 height 9
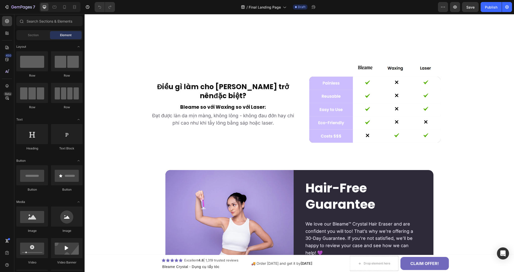
scroll to position [1179, 0]
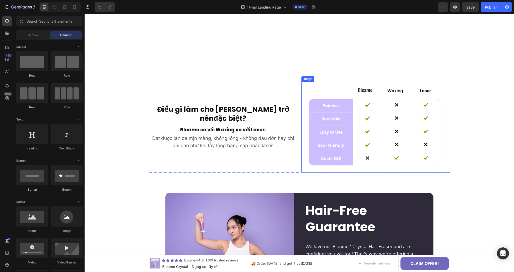
click at [331, 141] on img at bounding box center [375, 127] width 148 height 91
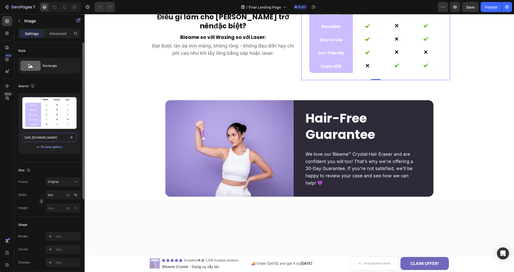
click at [58, 138] on input "https://cdn.shopify.com/s/files/1/0656/7169/2462/files/gempages_547302332493202…" at bounding box center [49, 137] width 54 height 9
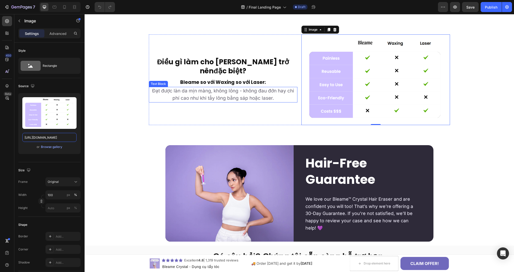
scroll to position [1266, 0]
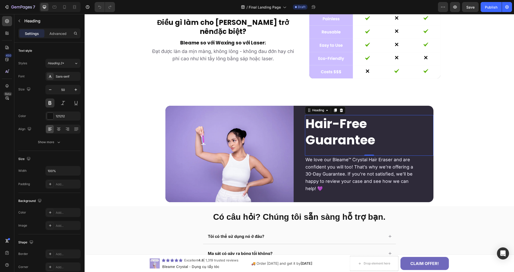
click at [321, 135] on span "Guarantee" at bounding box center [340, 140] width 70 height 18
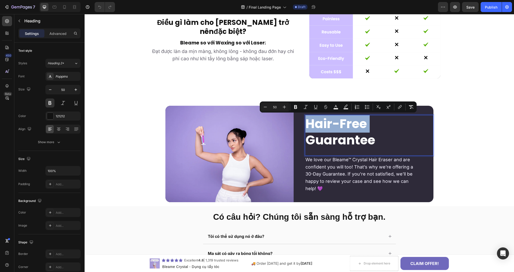
copy p "Hair-Free"
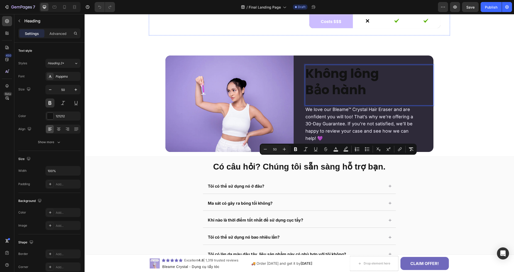
scroll to position [0, 0]
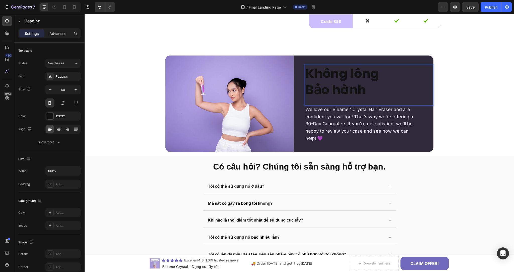
click at [334, 82] on p "Không lông" at bounding box center [368, 73] width 127 height 16
click at [340, 98] on p "Bảo hành" at bounding box center [368, 90] width 127 height 16
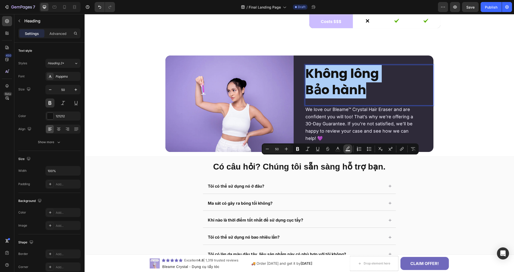
click at [348, 148] on icon "Editor contextual toolbar" at bounding box center [348, 147] width 4 height 3
type input "000000"
type input "77"
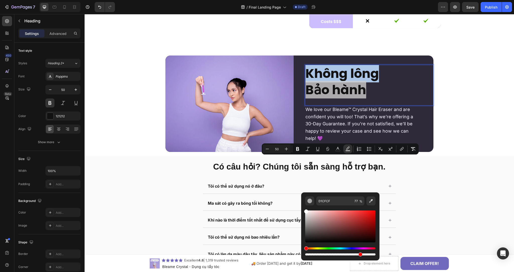
type input "FFFFFF"
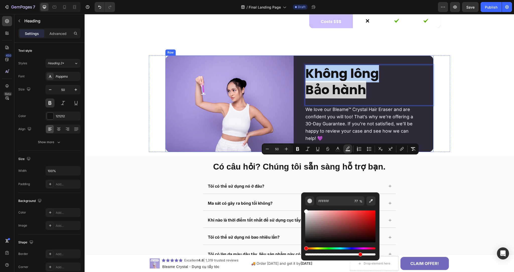
drag, startPoint x: 396, startPoint y: 232, endPoint x: 299, endPoint y: 203, distance: 101.3
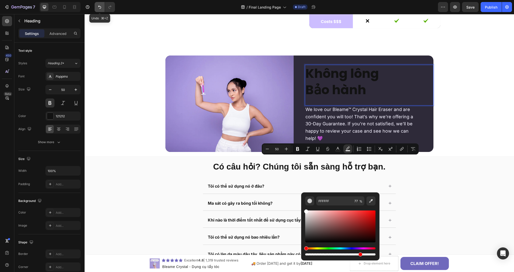
click at [102, 8] on button "Undo/Redo" at bounding box center [100, 7] width 10 height 10
type input "16"
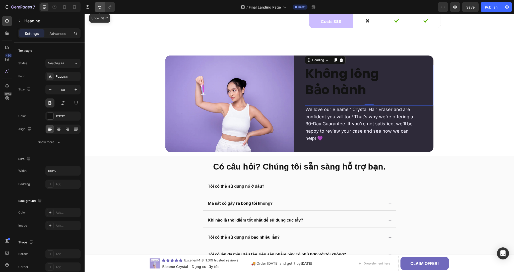
click at [102, 8] on button "Undo/Redo" at bounding box center [100, 7] width 10 height 10
click at [103, 8] on button "Undo/Redo" at bounding box center [100, 7] width 10 height 10
click at [332, 98] on h2 "Không lông Bảo hành" at bounding box center [369, 82] width 128 height 34
click at [345, 98] on p "Không lông Bảo hành" at bounding box center [368, 81] width 127 height 33
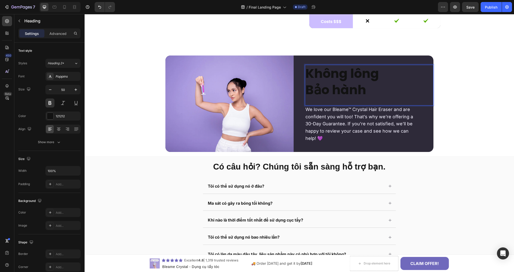
click at [340, 98] on p "Không lông Bảo hành" at bounding box center [368, 81] width 127 height 33
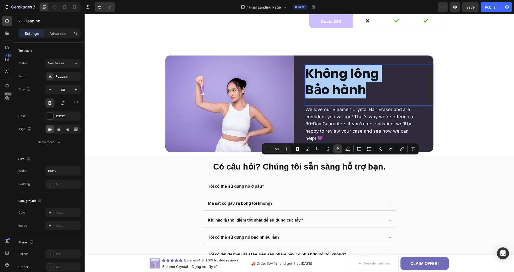
click at [337, 150] on rect "Editor contextual toolbar" at bounding box center [337, 150] width 5 height 1
type input "121212"
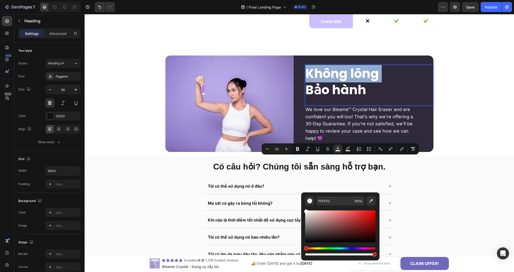
type input "FFFFFF"
drag, startPoint x: 309, startPoint y: 216, endPoint x: 302, endPoint y: 209, distance: 9.2
click at [302, 209] on div "FFFFFF 100 %" at bounding box center [340, 224] width 78 height 64
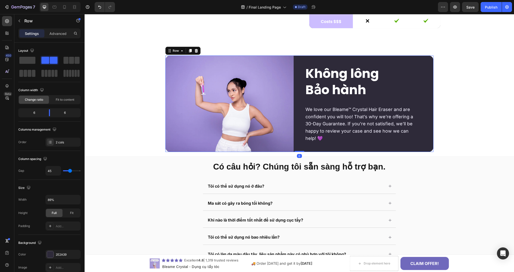
click at [296, 152] on div "Image ⁠⁠⁠⁠⁠⁠⁠ Không lông Bảo hành Heading We love our Bleame™ Crystal Hair Eras…" at bounding box center [299, 103] width 268 height 96
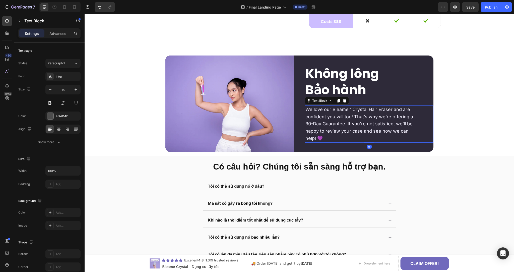
click at [344, 126] on span "30-Day Guarantee. If you’re not satisfied, we’ll be" at bounding box center [358, 123] width 107 height 5
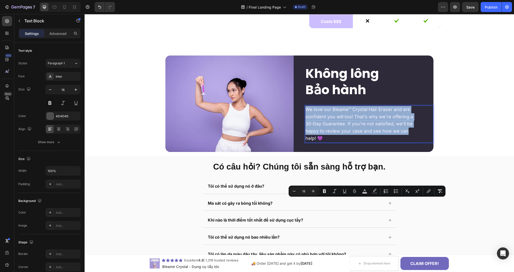
copy div "We love our Bleame™ Crystal Hair Eraser and are confident you will too! That’s …"
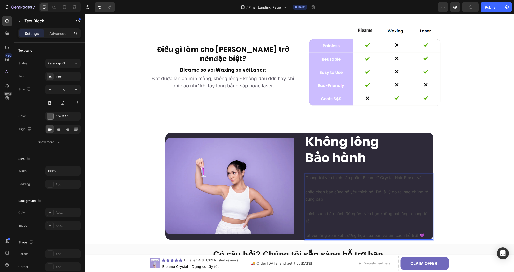
scroll to position [1242, 0]
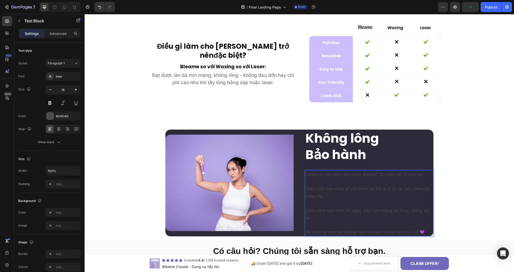
click at [322, 222] on p "Rich Text Editor. Editing area: main" at bounding box center [368, 224] width 127 height 7
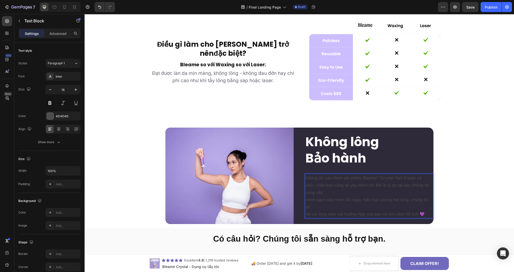
scroll to position [1247, 0]
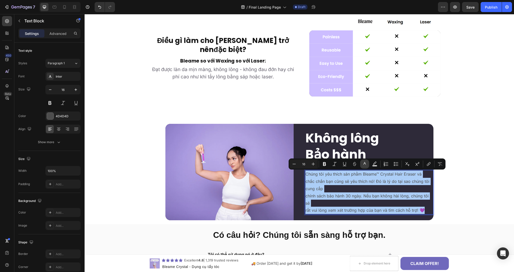
click at [364, 164] on icon "Editor contextual toolbar" at bounding box center [364, 163] width 3 height 3
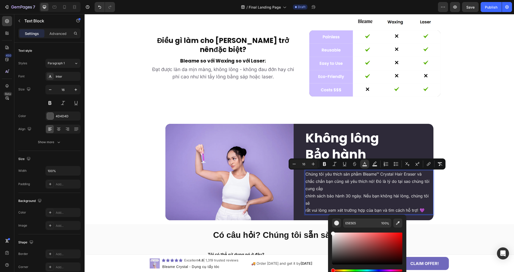
drag, startPoint x: 334, startPoint y: 235, endPoint x: 328, endPoint y: 228, distance: 9.5
click at [328, 228] on div "E5E5E5 100 %" at bounding box center [367, 246] width 78 height 64
type input "FFFFFF"
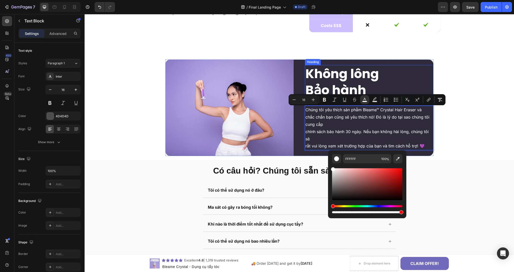
scroll to position [1336, 0]
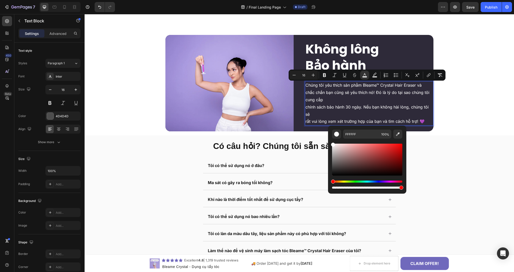
click at [355, 116] on p "chính sách bảo hành 30 ngày. Nếu bạn không hài lòng, chúng tôi sẽ" at bounding box center [368, 110] width 127 height 15
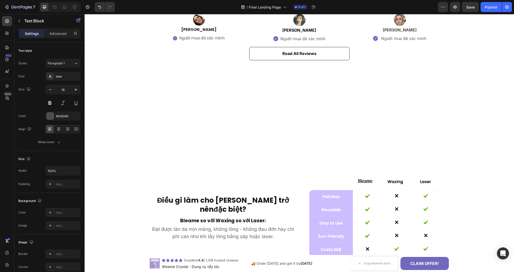
scroll to position [1086, 0]
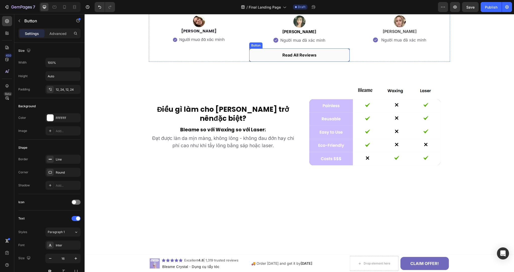
click at [341, 62] on button "Read All Reviews" at bounding box center [299, 54] width 100 height 13
click at [9, 88] on div at bounding box center [7, 86] width 10 height 10
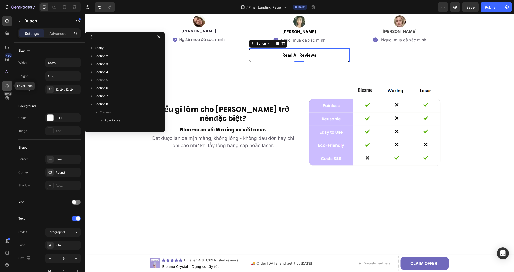
scroll to position [95, 0]
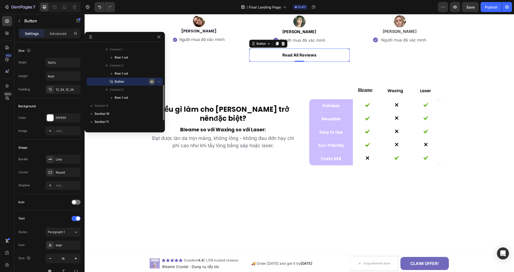
click at [152, 80] on icon "button" at bounding box center [152, 82] width 4 height 4
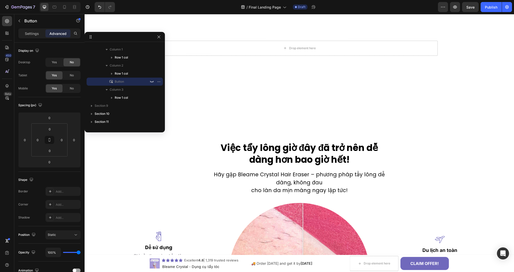
scroll to position [570, 0]
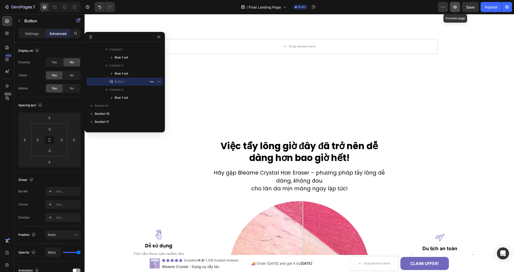
click at [457, 7] on button "button" at bounding box center [455, 7] width 10 height 10
click at [470, 8] on span "Save" at bounding box center [470, 7] width 8 height 4
click at [6, 6] on icon "button" at bounding box center [7, 7] width 2 height 4
